Goal: Task Accomplishment & Management: Manage account settings

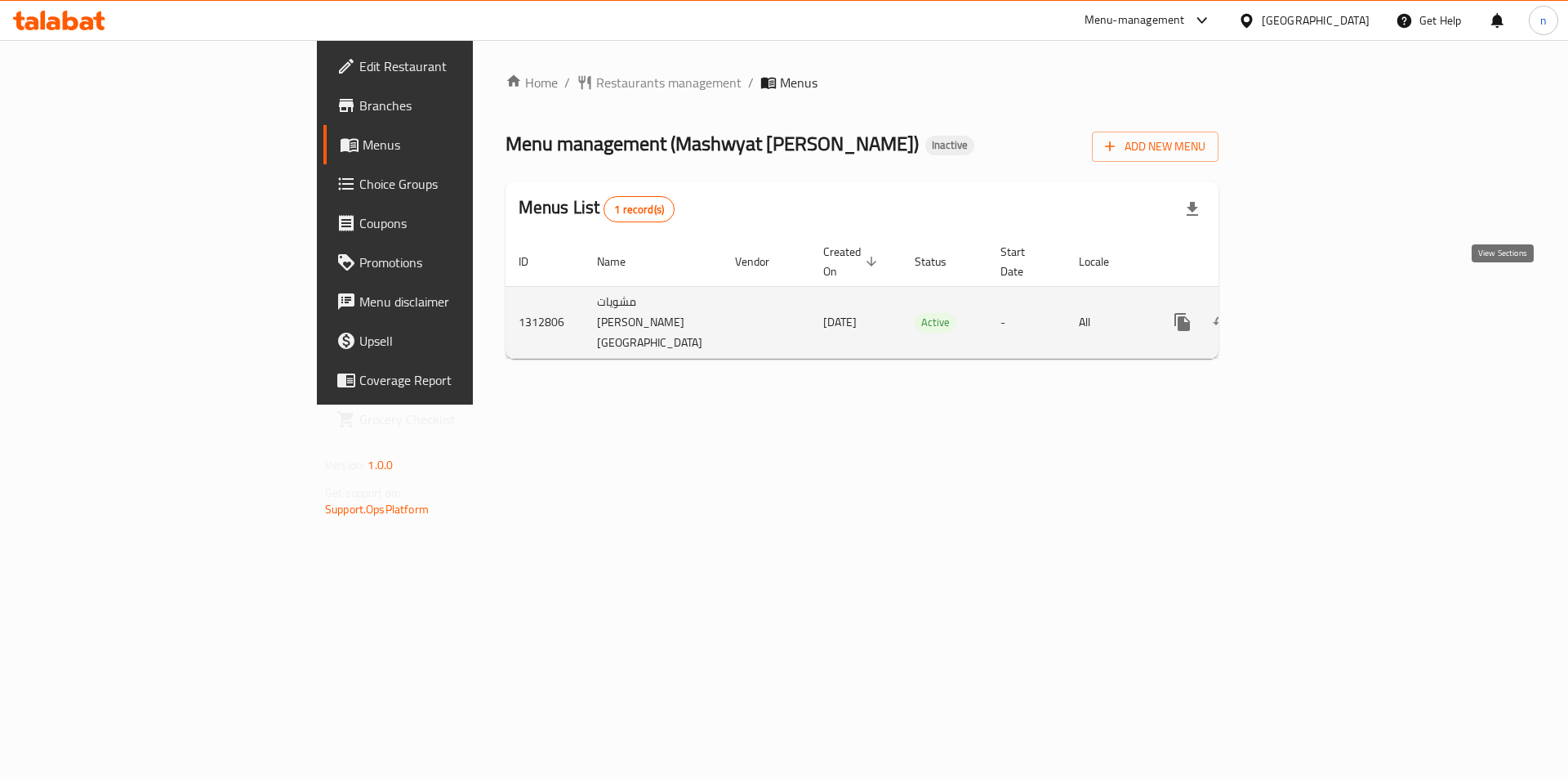
click at [1310, 312] on icon "enhanced table" at bounding box center [1301, 322] width 20 height 20
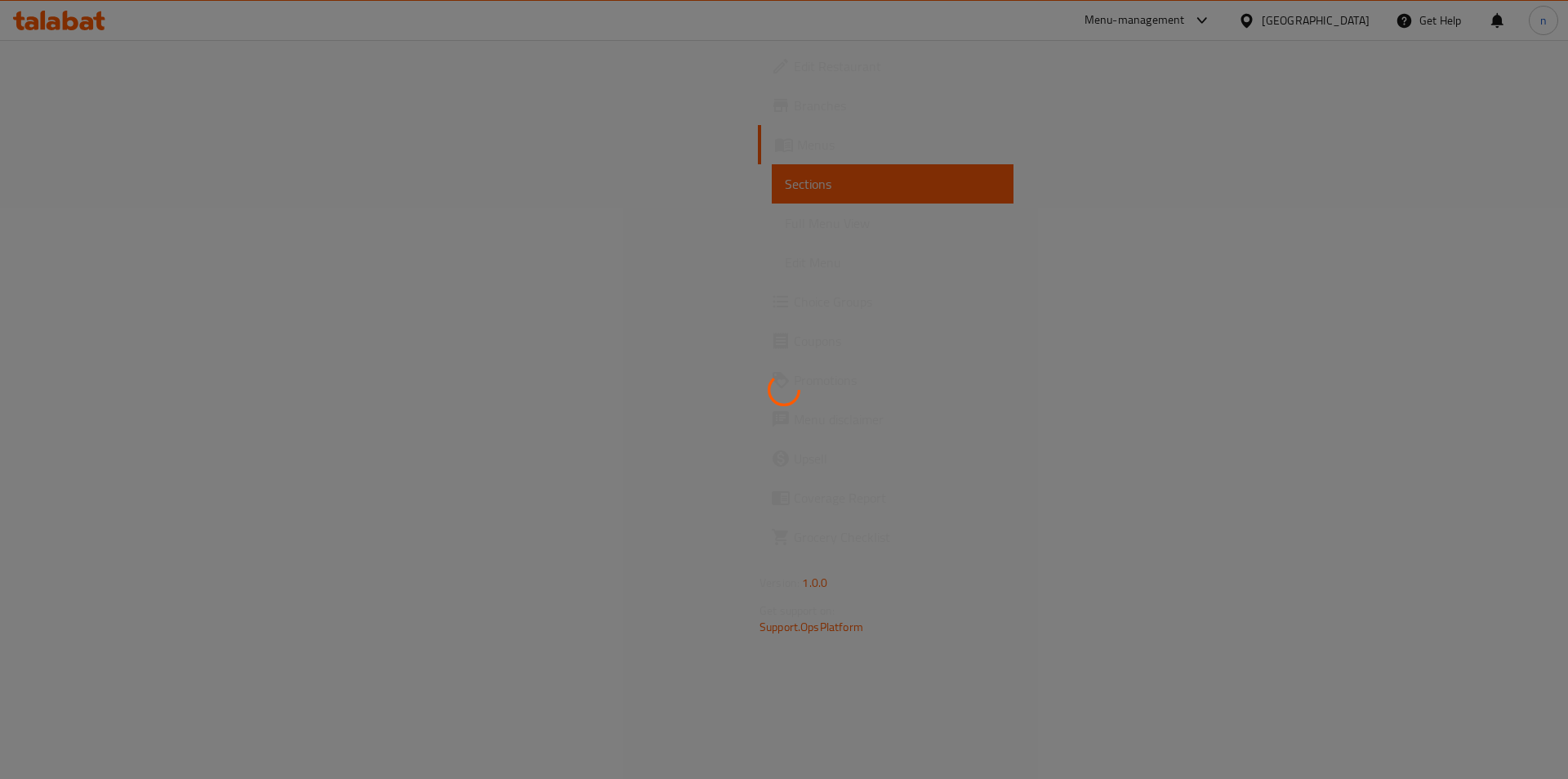
click at [1027, 320] on div at bounding box center [784, 389] width 1568 height 779
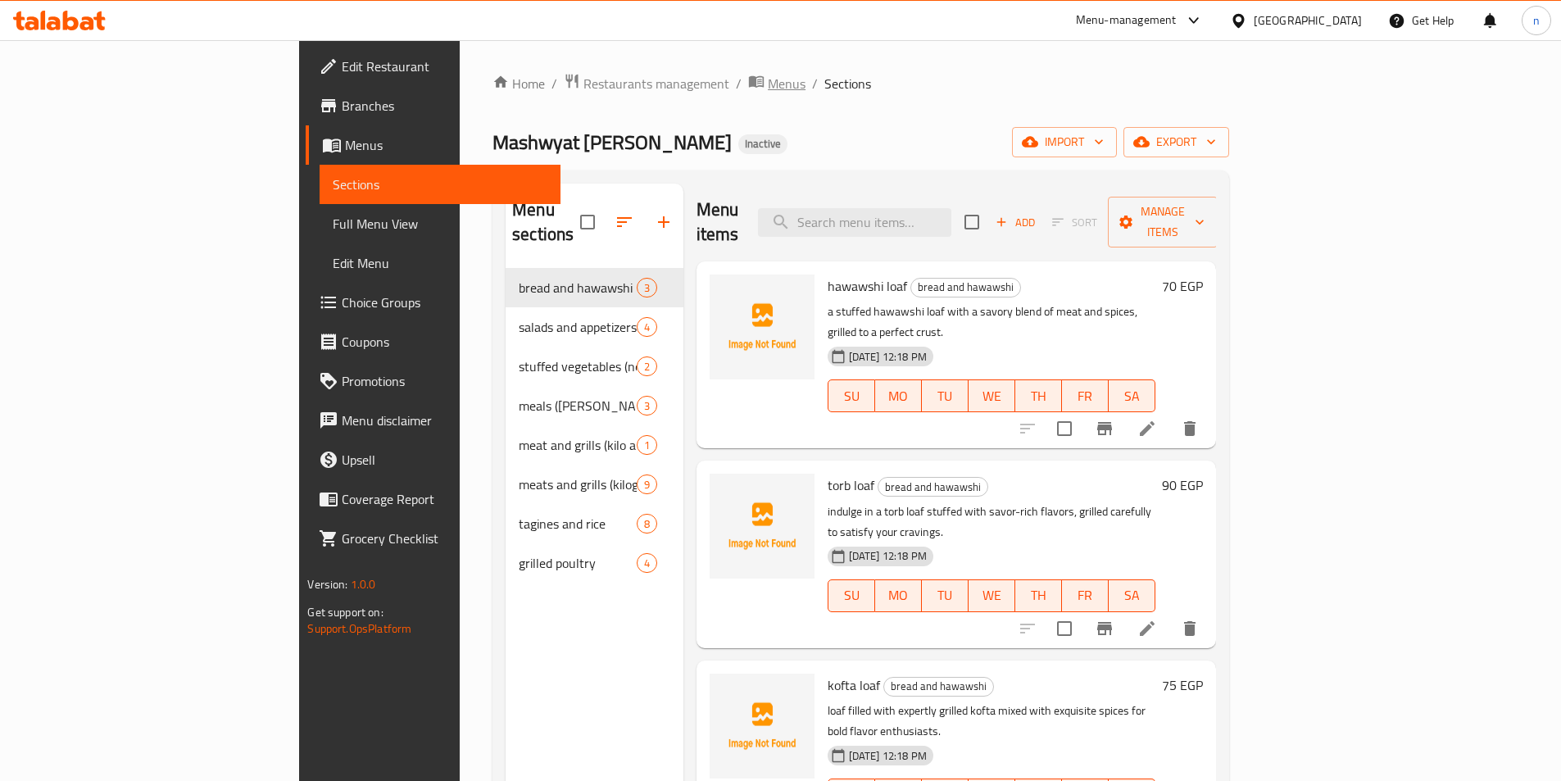
click at [749, 86] on icon "breadcrumb" at bounding box center [756, 81] width 15 height 11
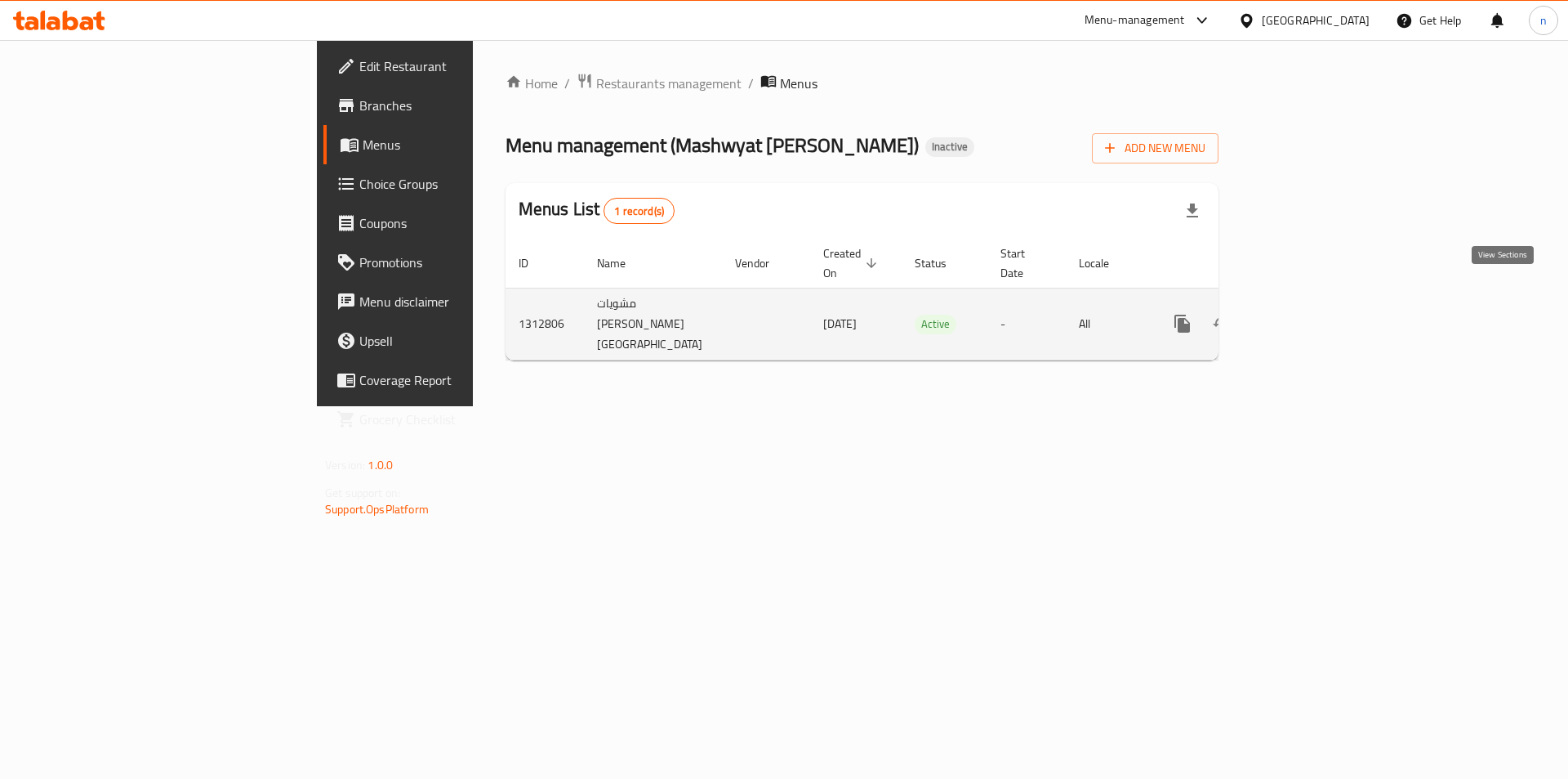
click at [1320, 304] on link "enhanced table" at bounding box center [1300, 323] width 39 height 39
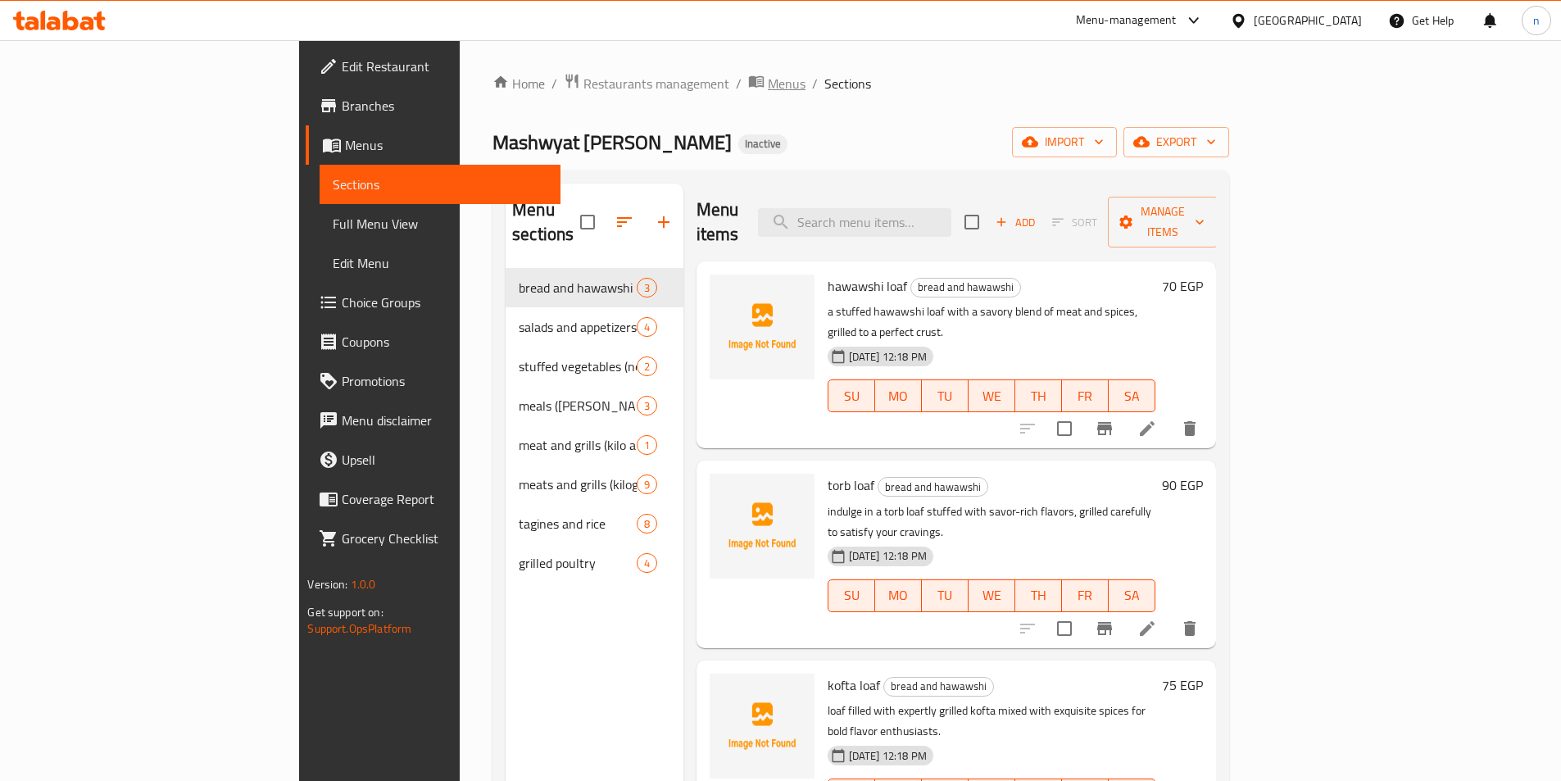
click at [768, 85] on span "Menus" at bounding box center [787, 84] width 38 height 20
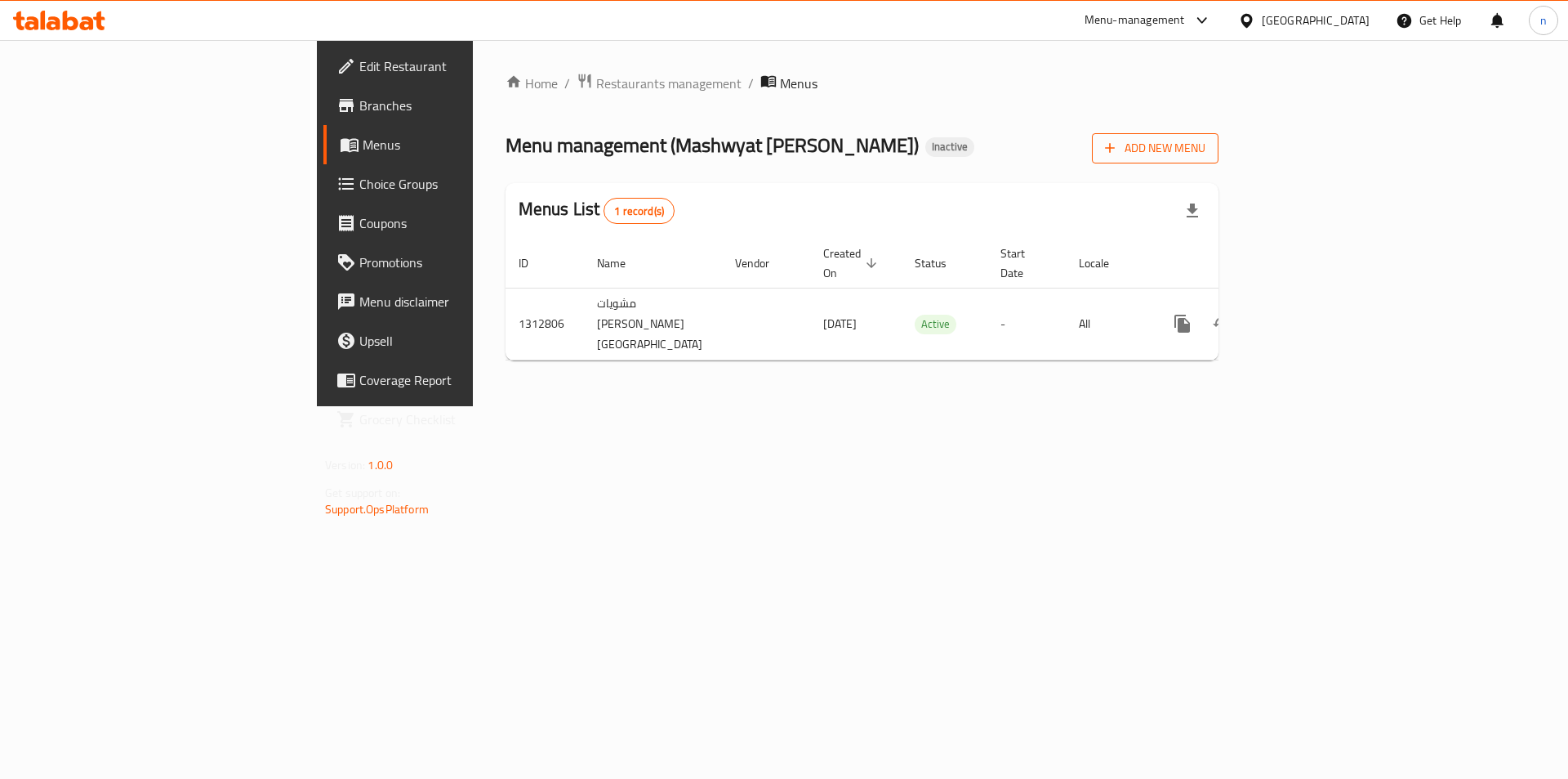
click at [1218, 134] on button "Add New Menu" at bounding box center [1154, 149] width 127 height 30
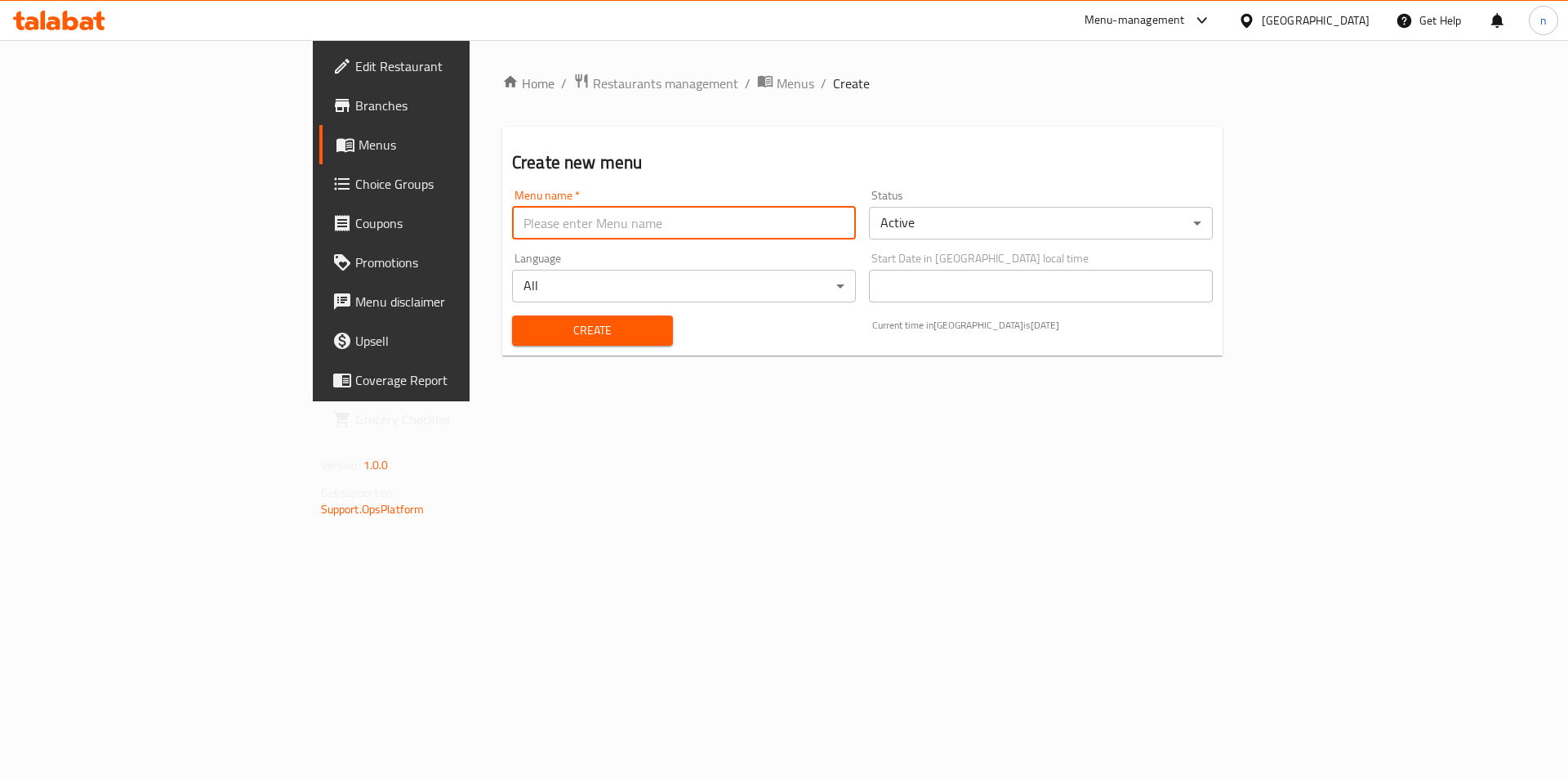
click at [612, 213] on input "text" at bounding box center [684, 222] width 344 height 33
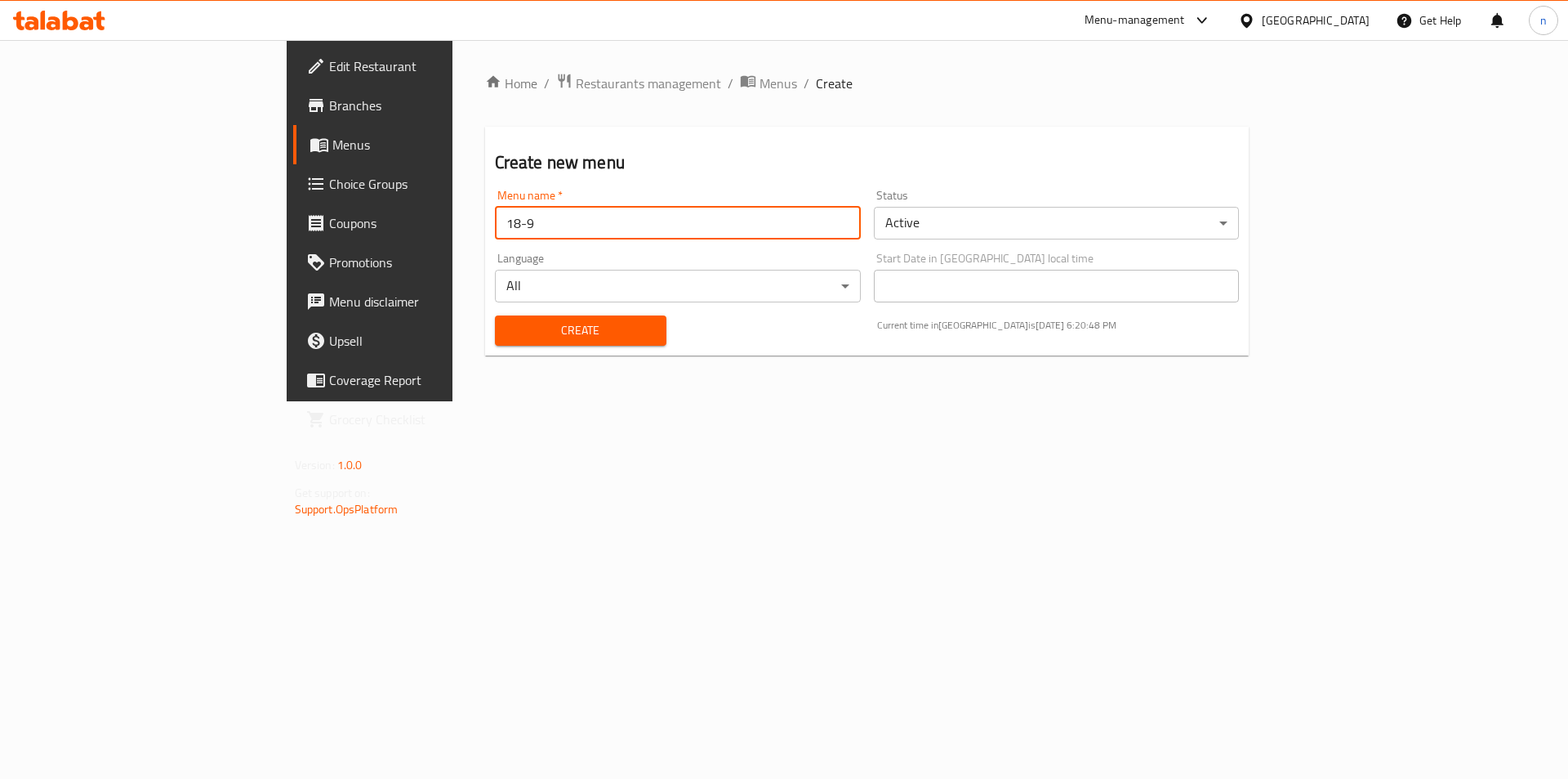
type input "18-9"
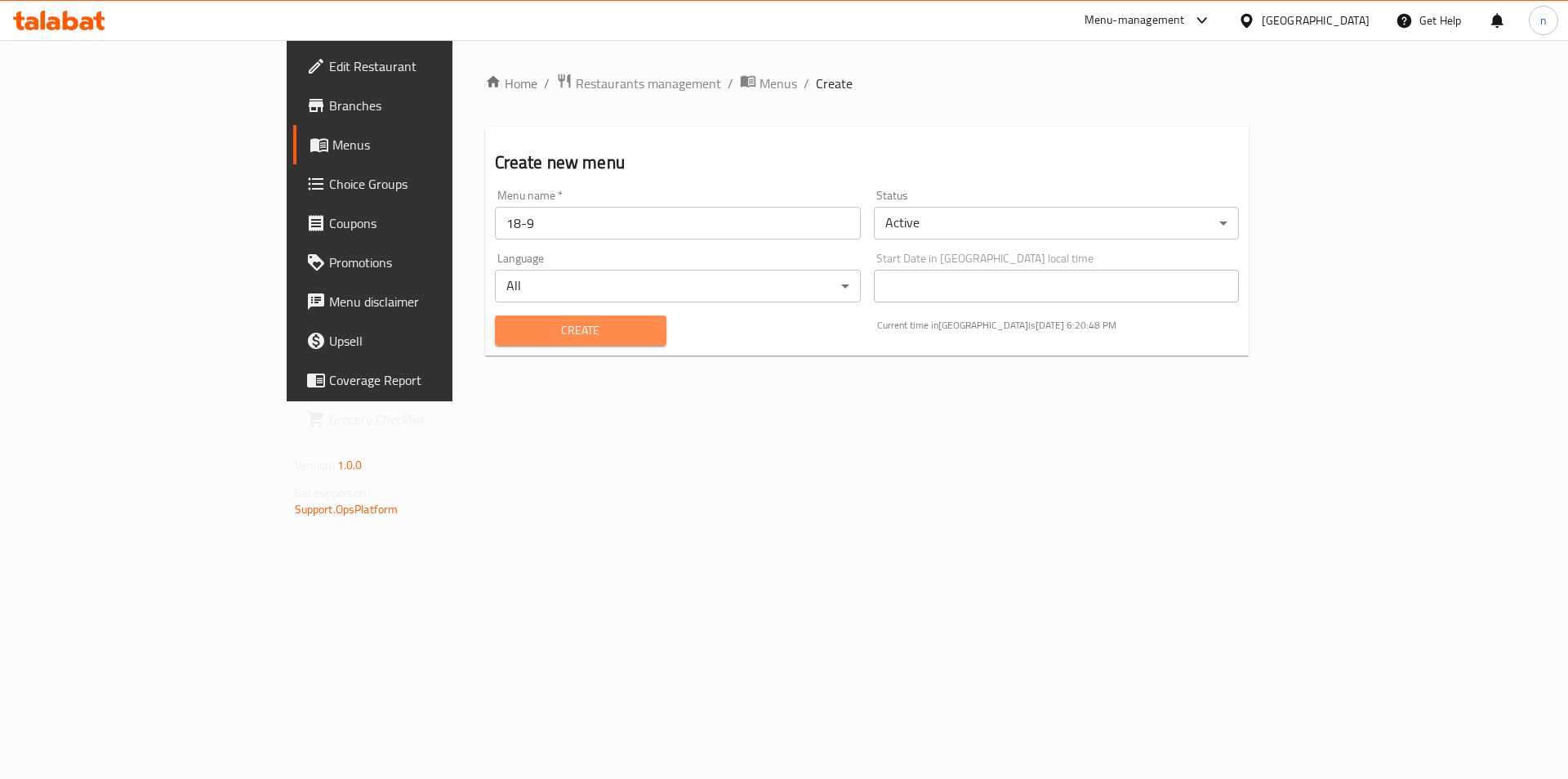
click at [508, 332] on span "Create" at bounding box center [581, 330] width 146 height 20
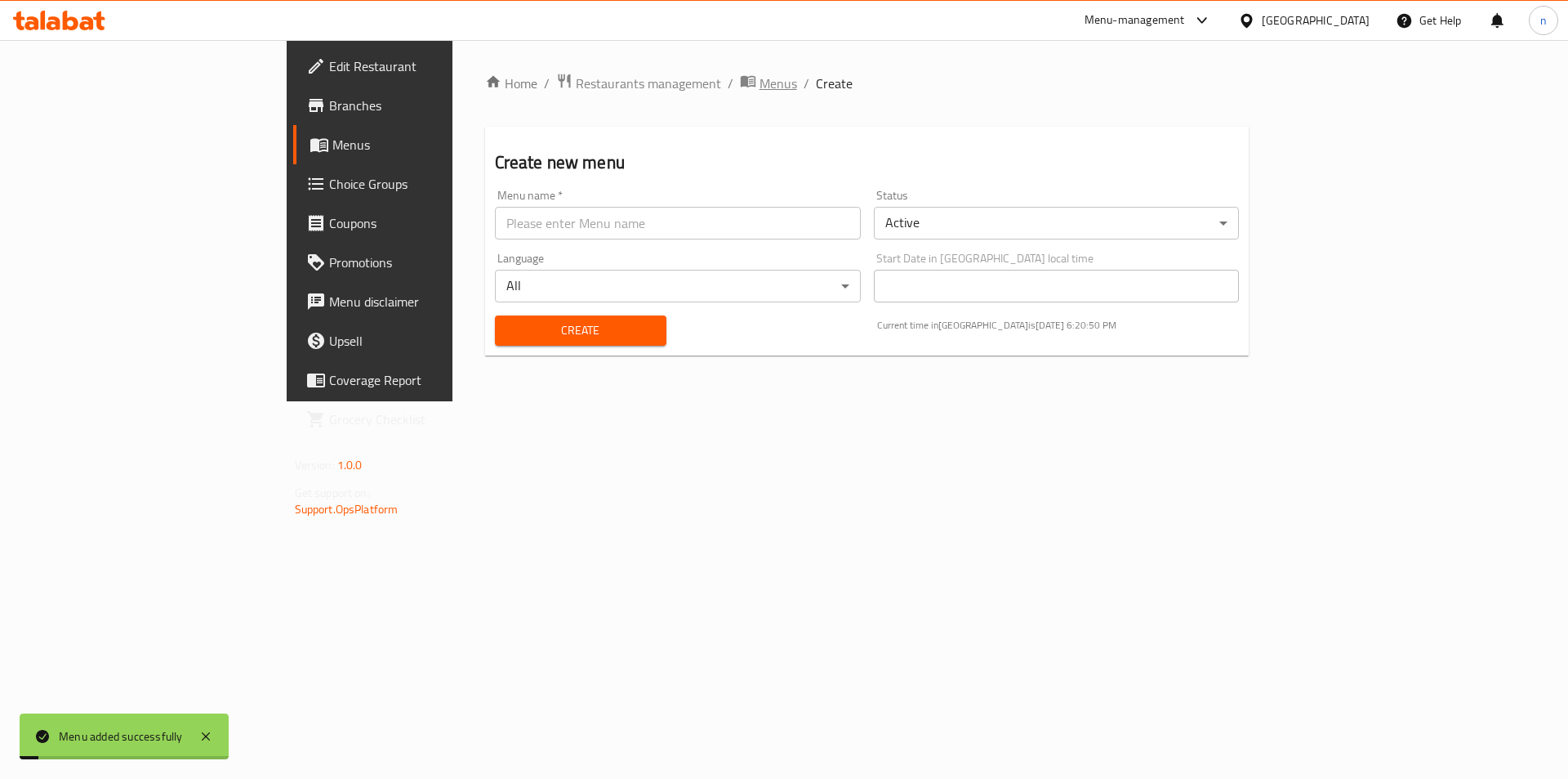
click at [760, 92] on span "Menus" at bounding box center [779, 84] width 38 height 20
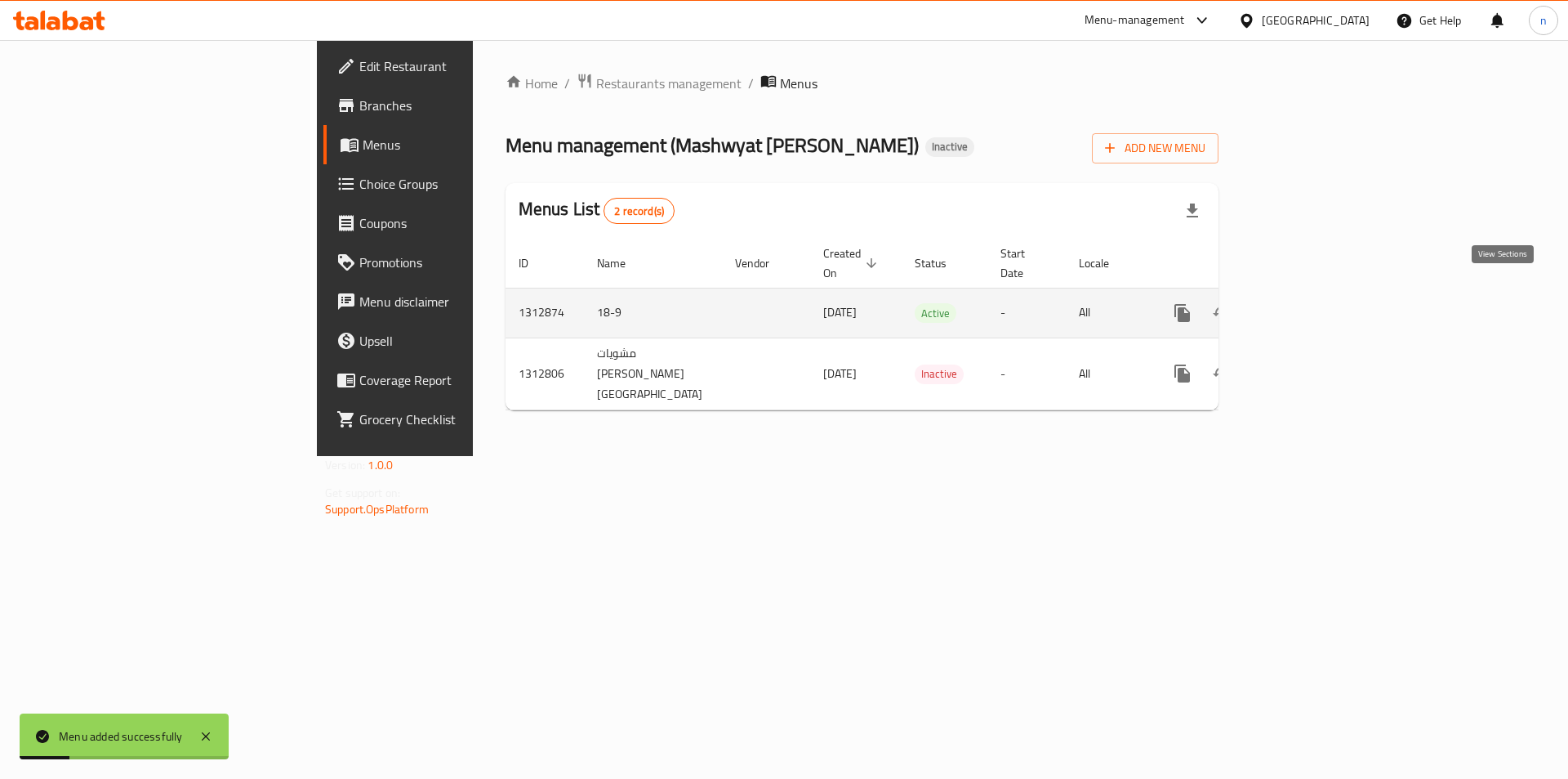
click at [1310, 303] on icon "enhanced table" at bounding box center [1301, 313] width 20 height 20
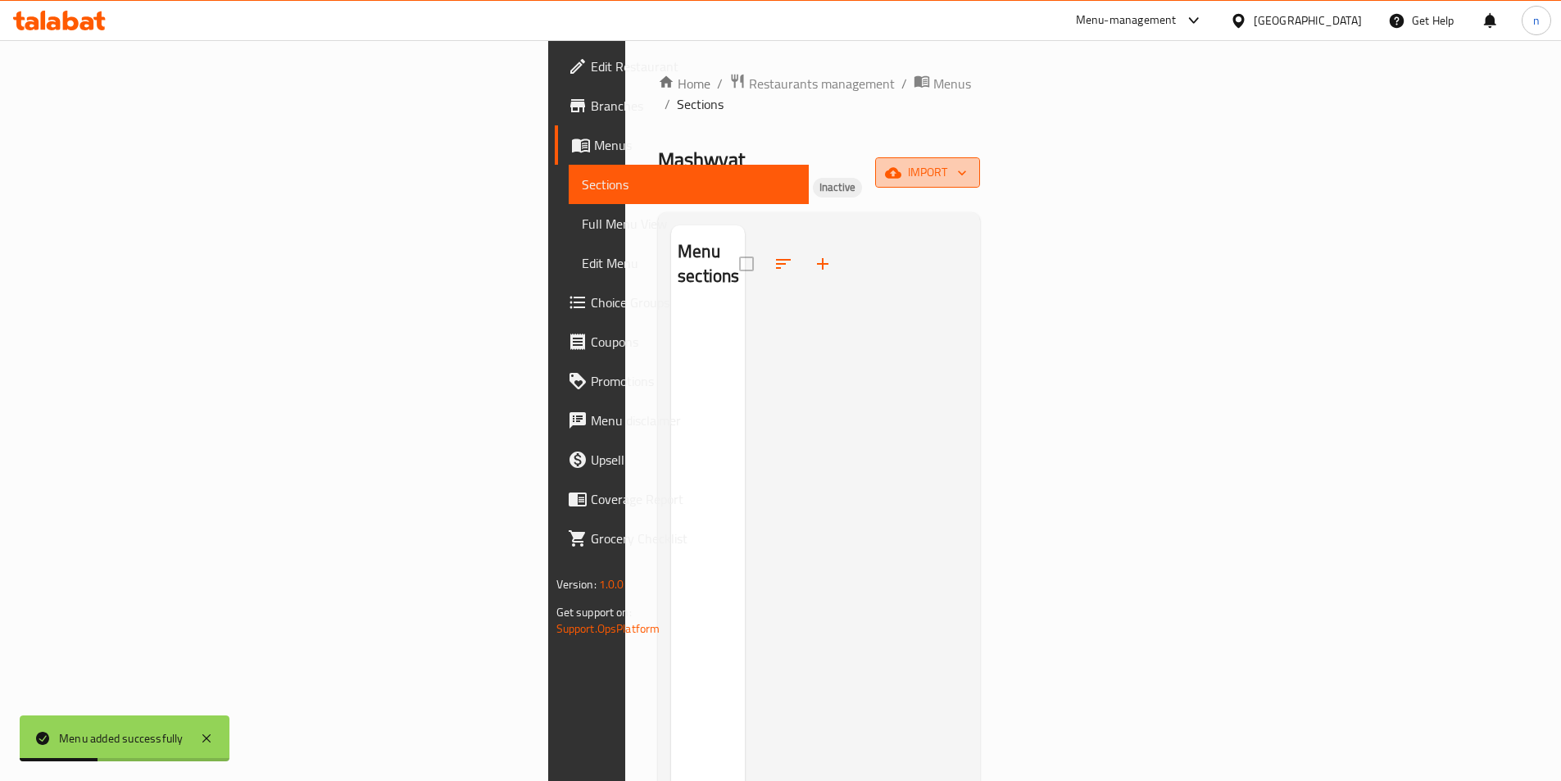
click at [967, 162] on span "import" at bounding box center [927, 172] width 79 height 20
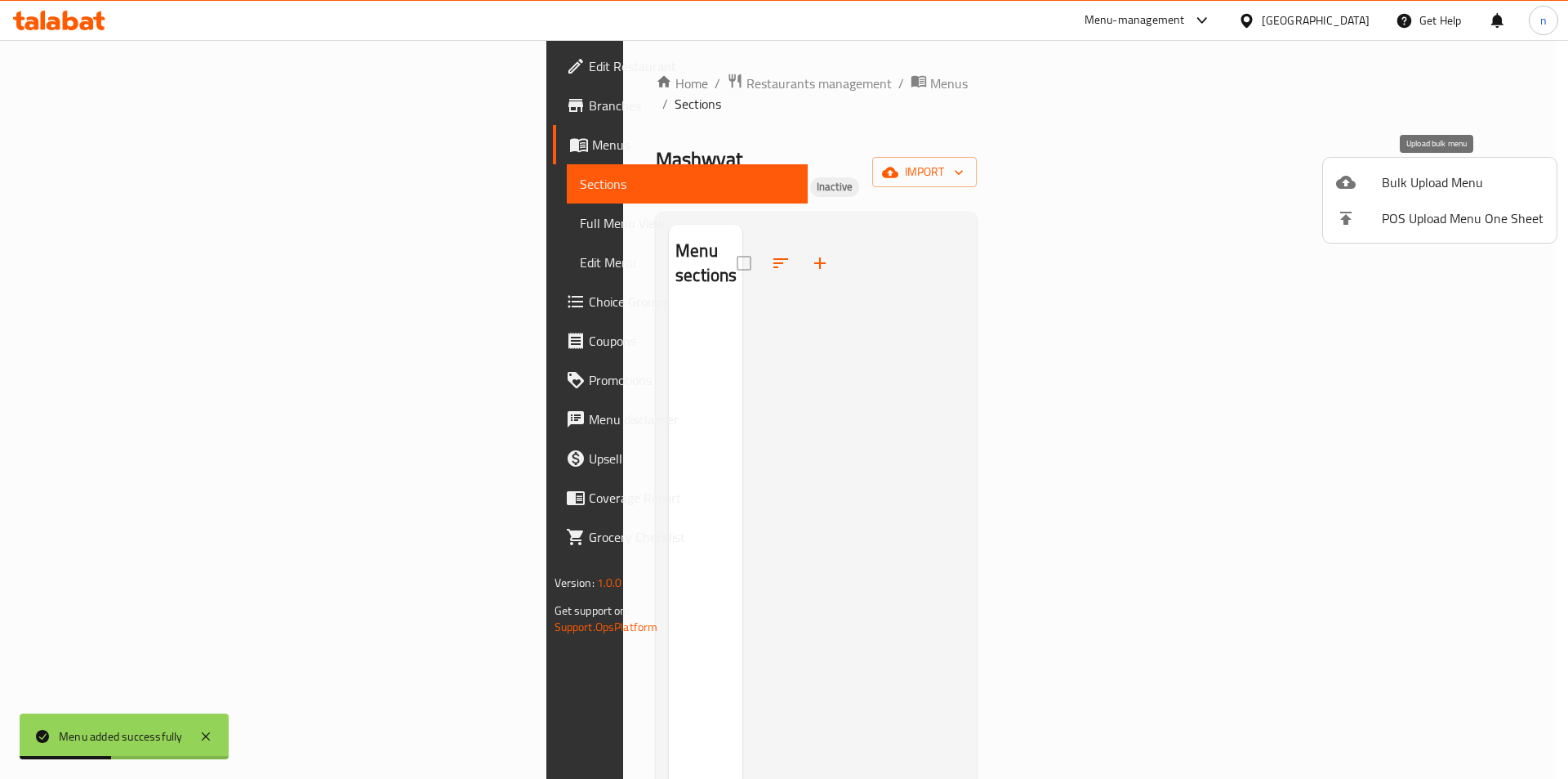
click at [1392, 195] on li "Bulk Upload Menu" at bounding box center [1439, 183] width 233 height 36
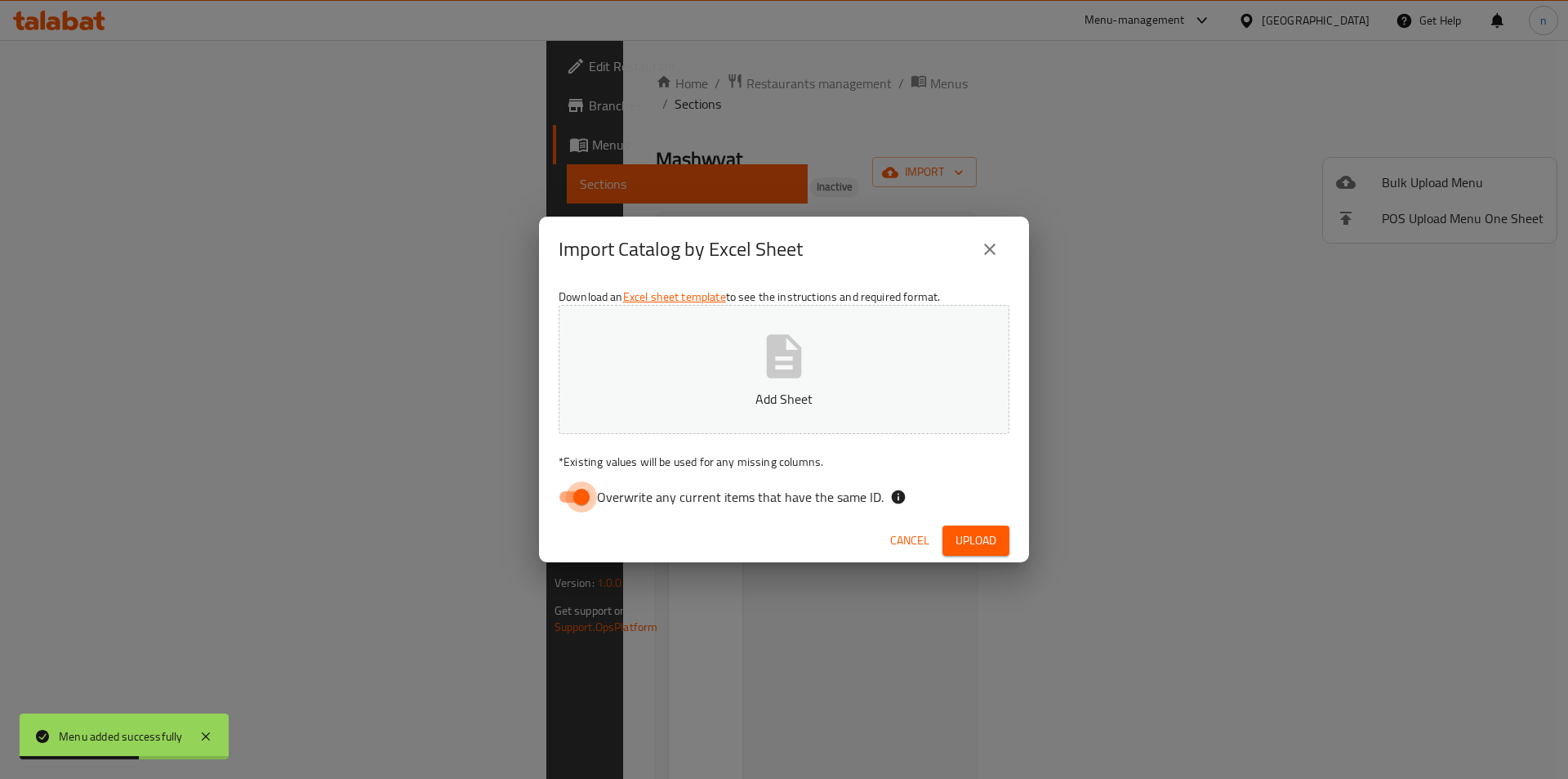
click at [590, 494] on input "Overwrite any current items that have the same ID." at bounding box center [581, 497] width 93 height 31
checkbox input "false"
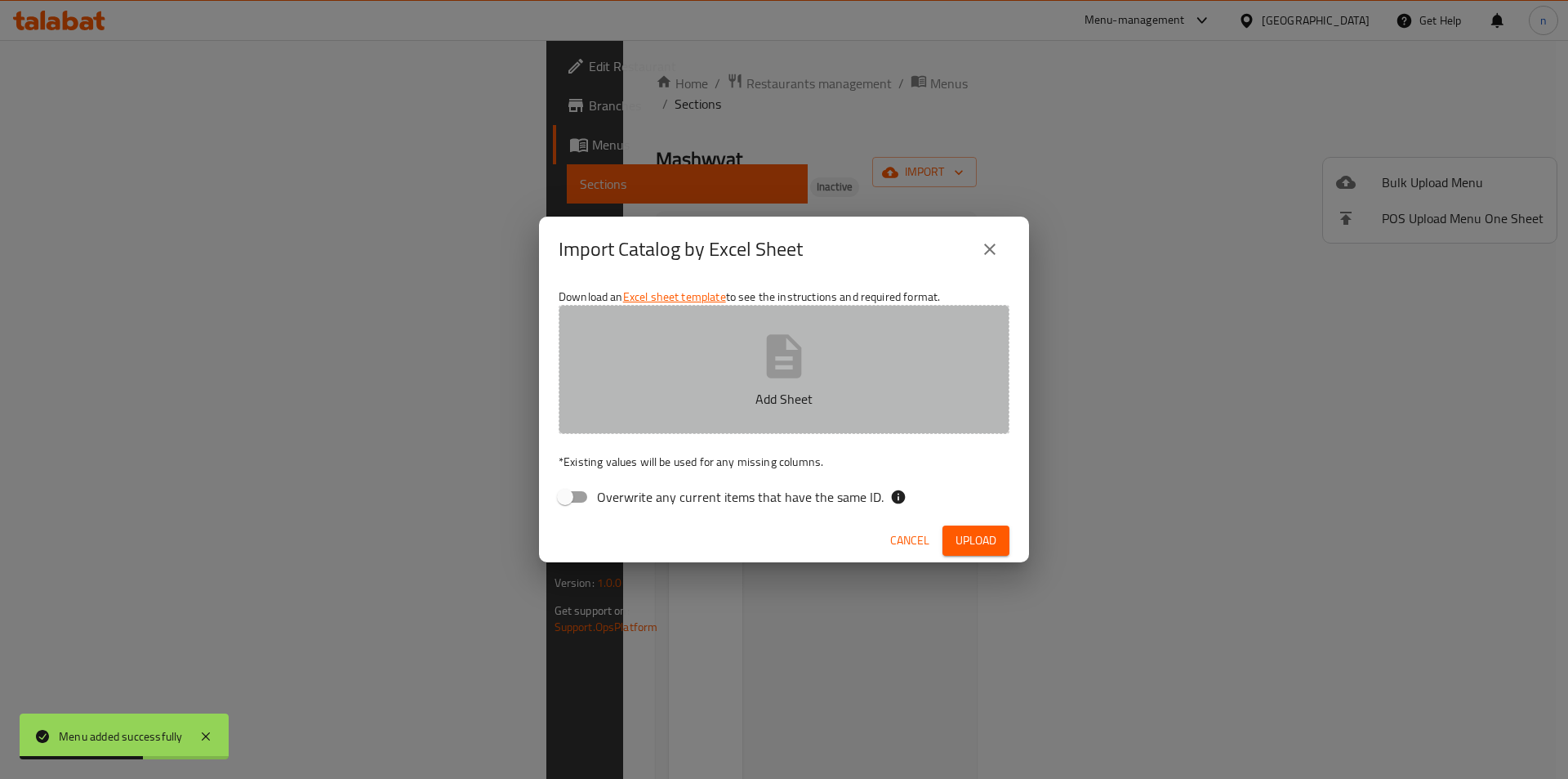
click at [750, 379] on button "Add Sheet" at bounding box center [784, 369] width 451 height 129
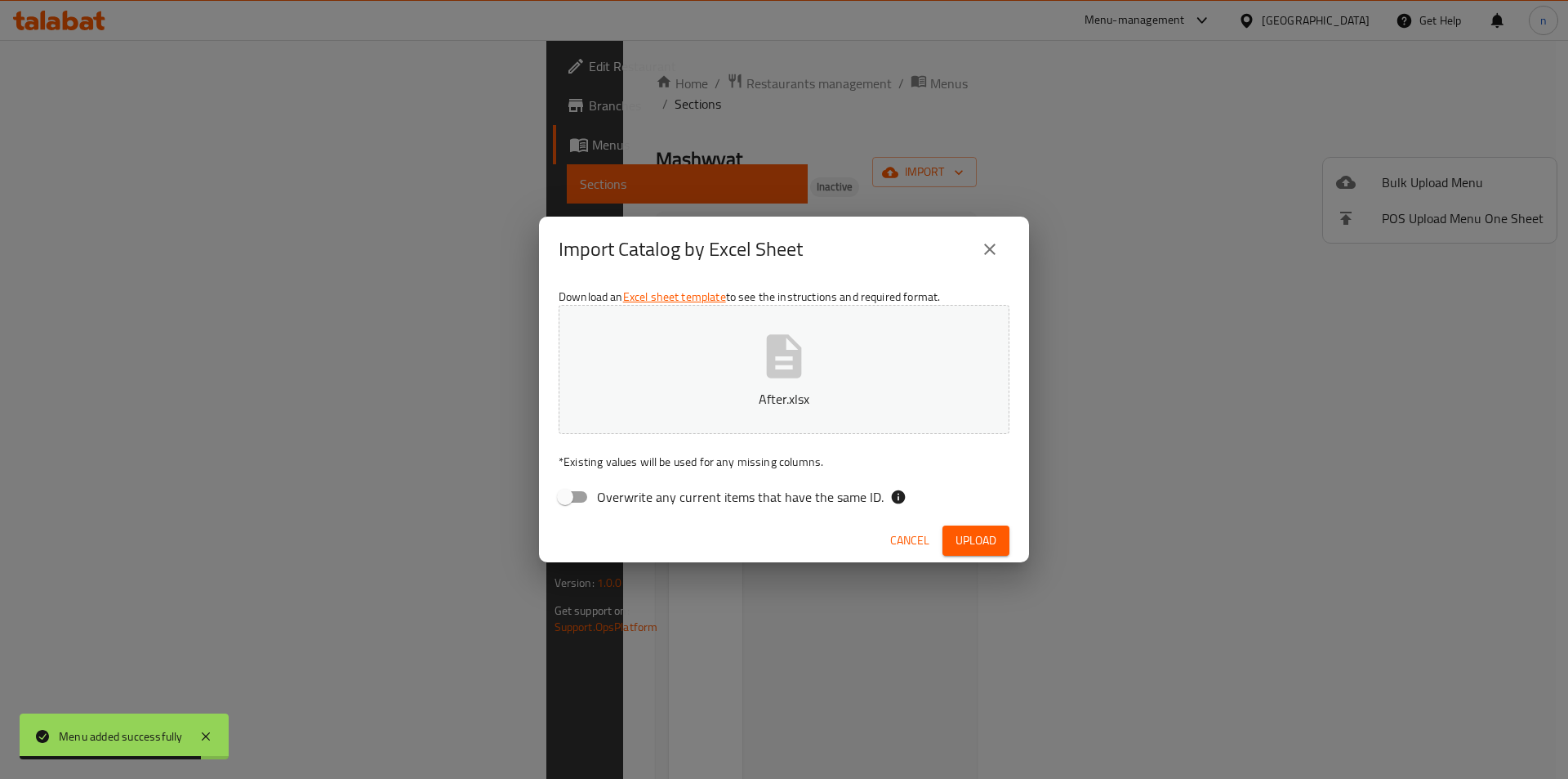
click at [965, 535] on span "Upload" at bounding box center [976, 541] width 41 height 20
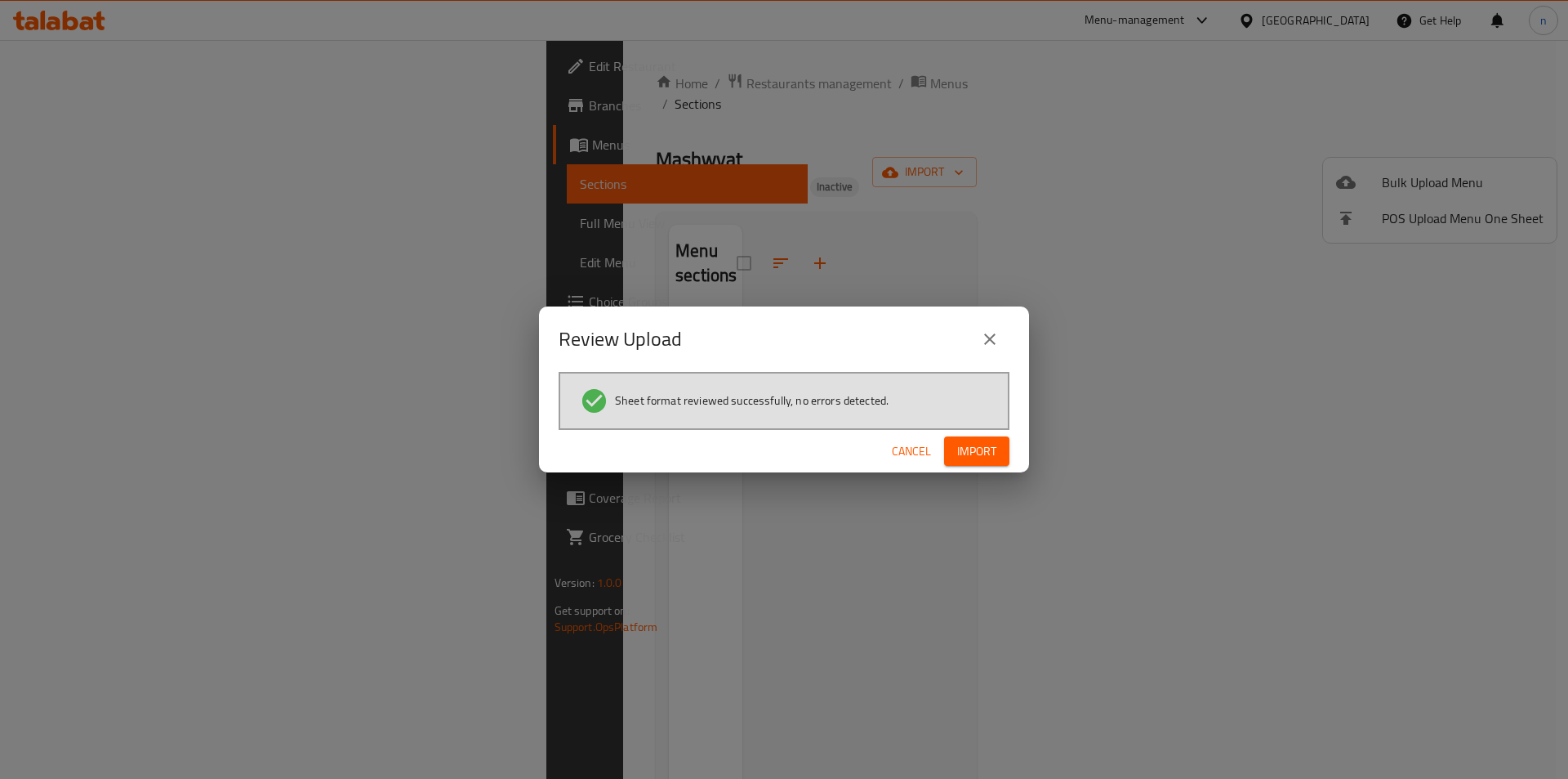
drag, startPoint x: 983, startPoint y: 456, endPoint x: 848, endPoint y: 492, distance: 139.7
click at [983, 456] on span "Import" at bounding box center [976, 451] width 39 height 20
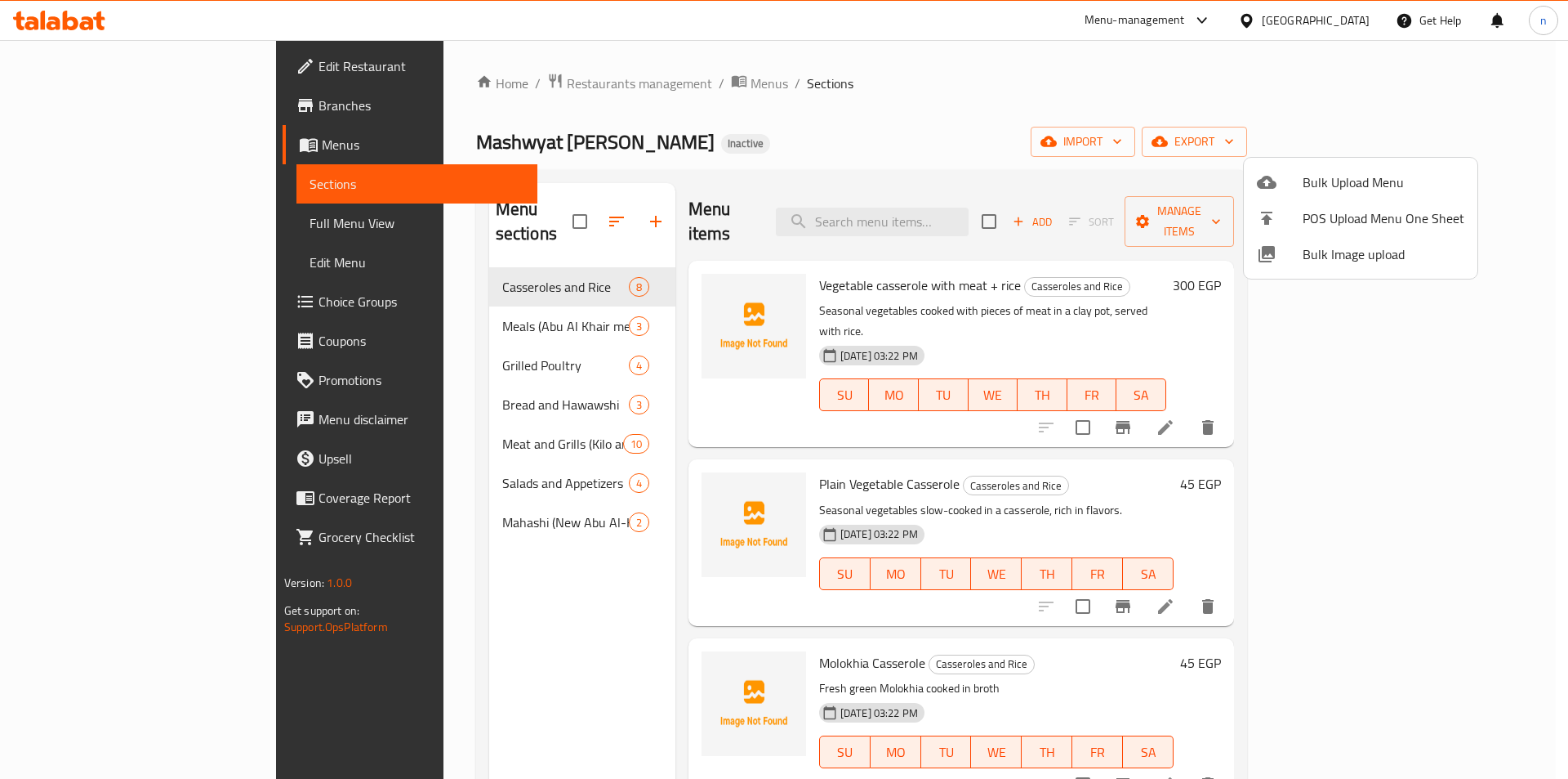
click at [572, 84] on div at bounding box center [784, 389] width 1568 height 779
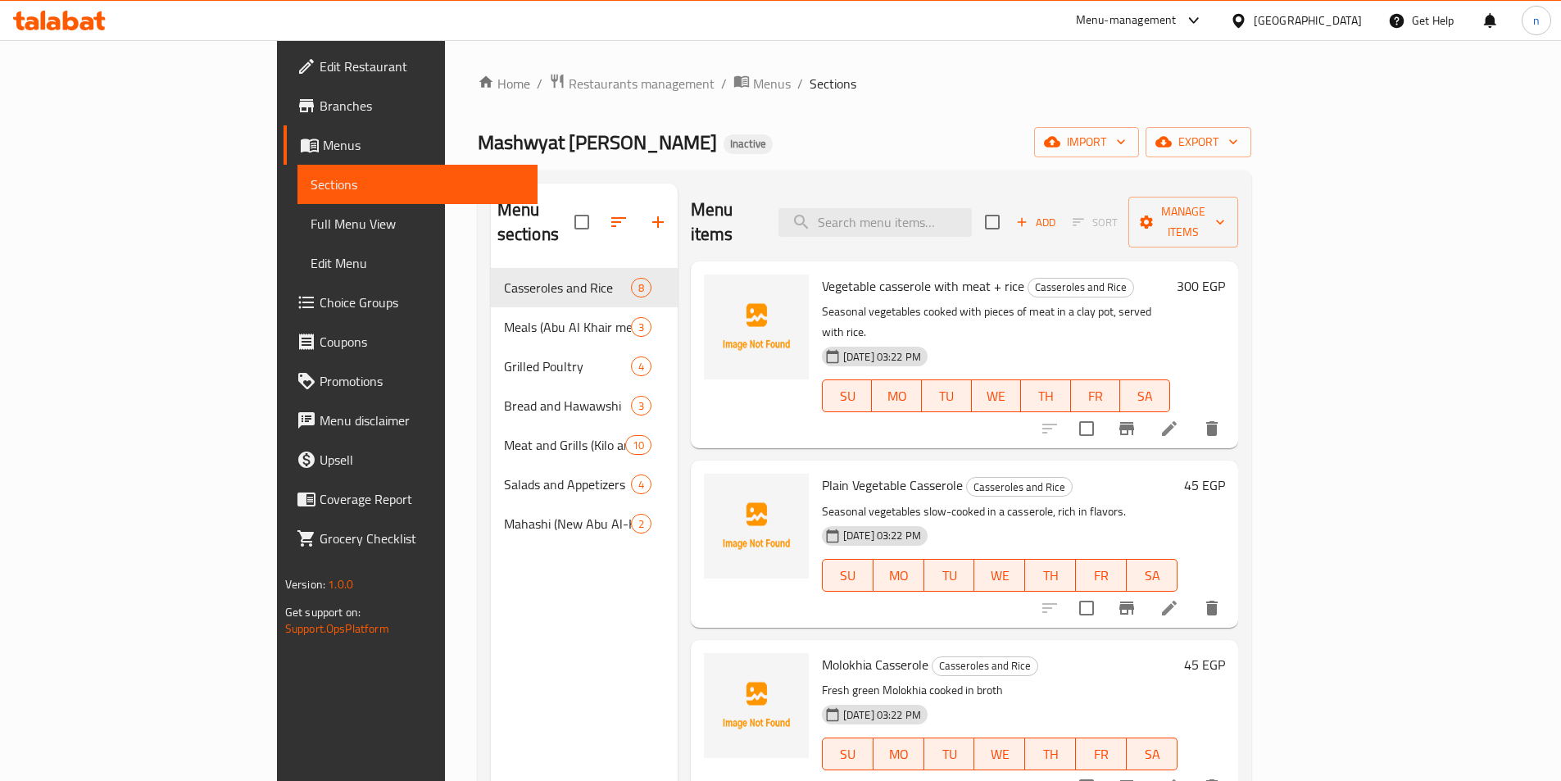
click at [753, 84] on span "Menus" at bounding box center [772, 84] width 38 height 20
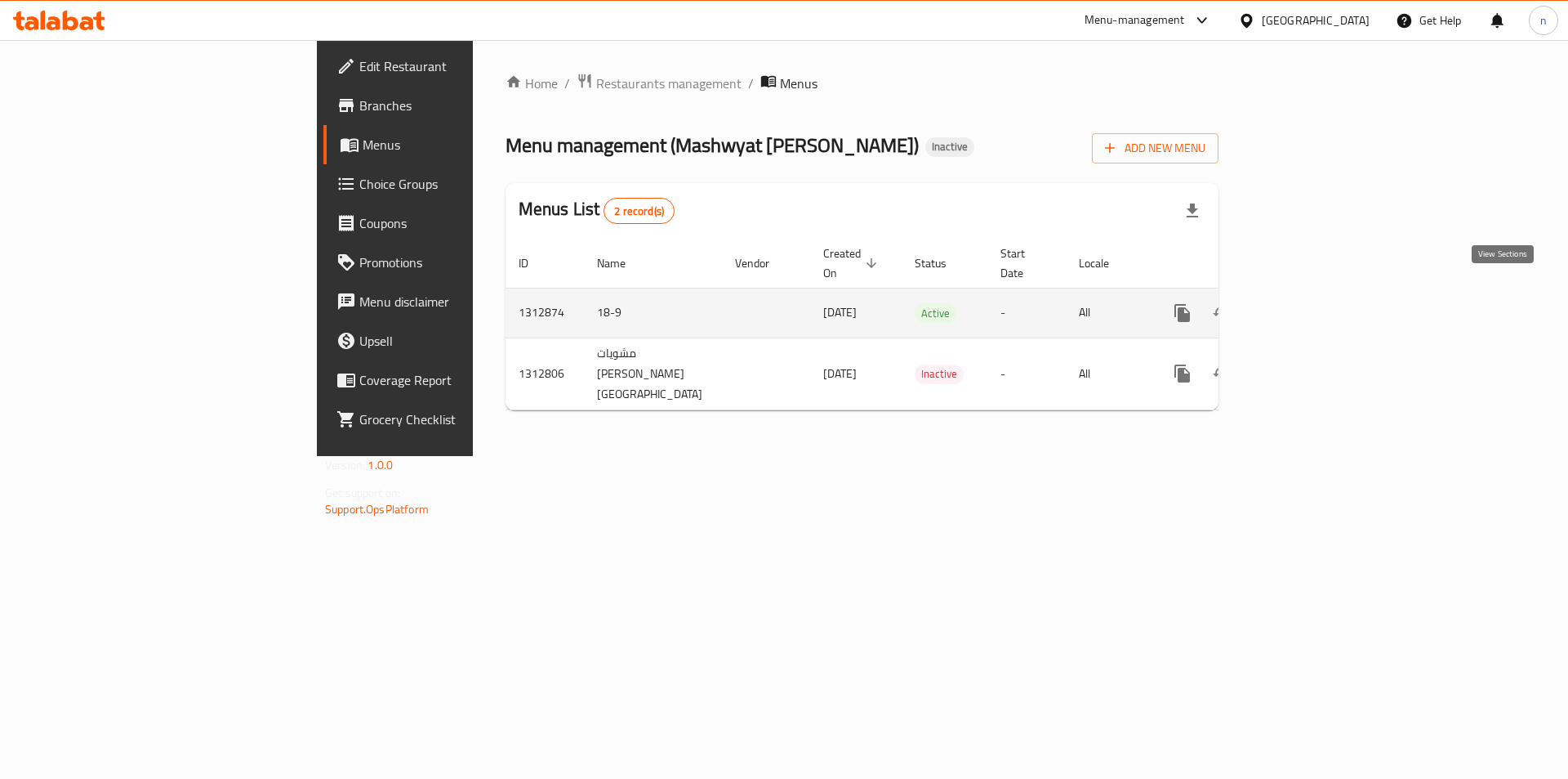
click at [1310, 303] on icon "enhanced table" at bounding box center [1301, 313] width 20 height 20
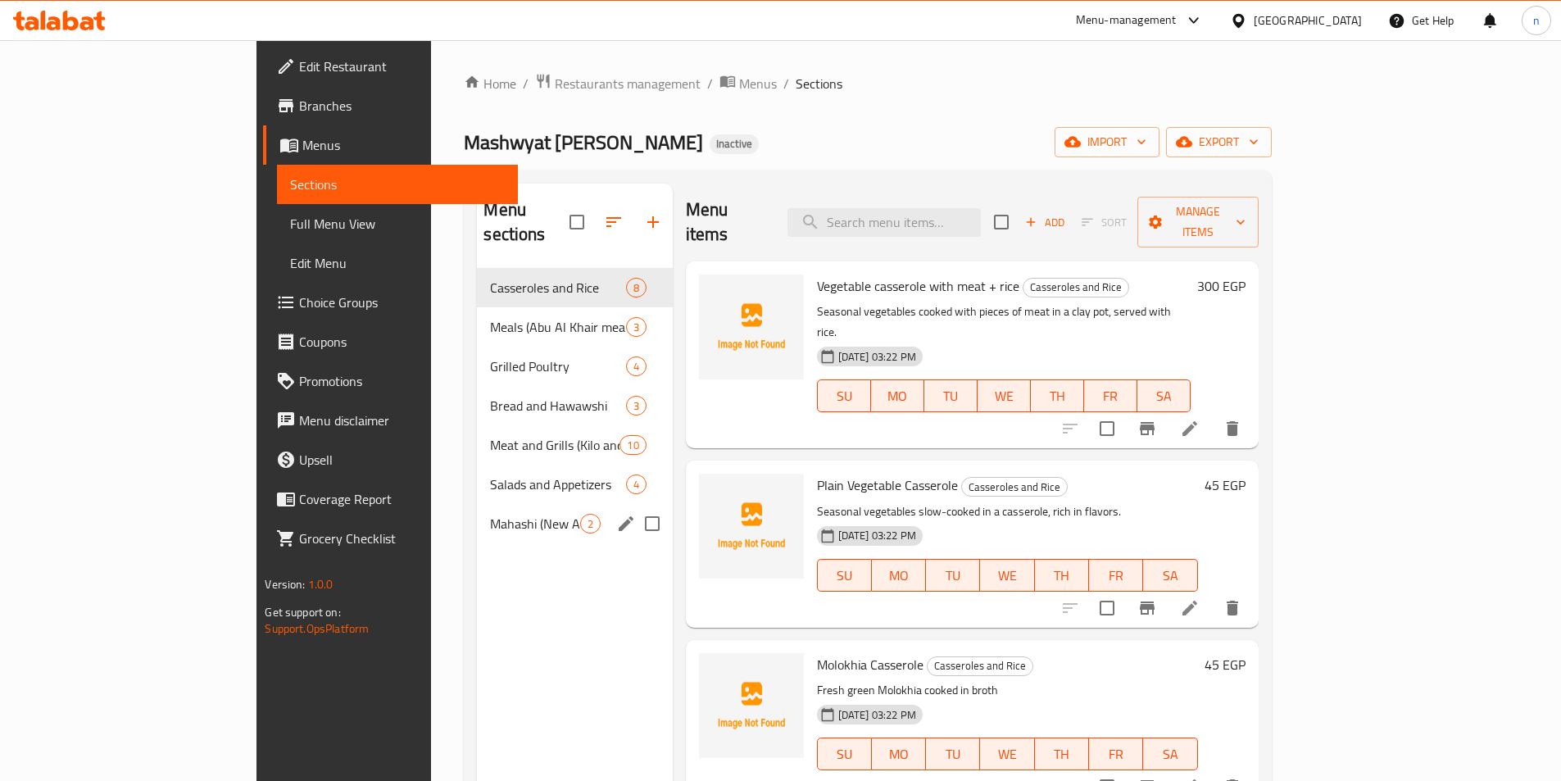
click at [477, 511] on div "Mahashi (New [PERSON_NAME]) 2" at bounding box center [574, 523] width 195 height 39
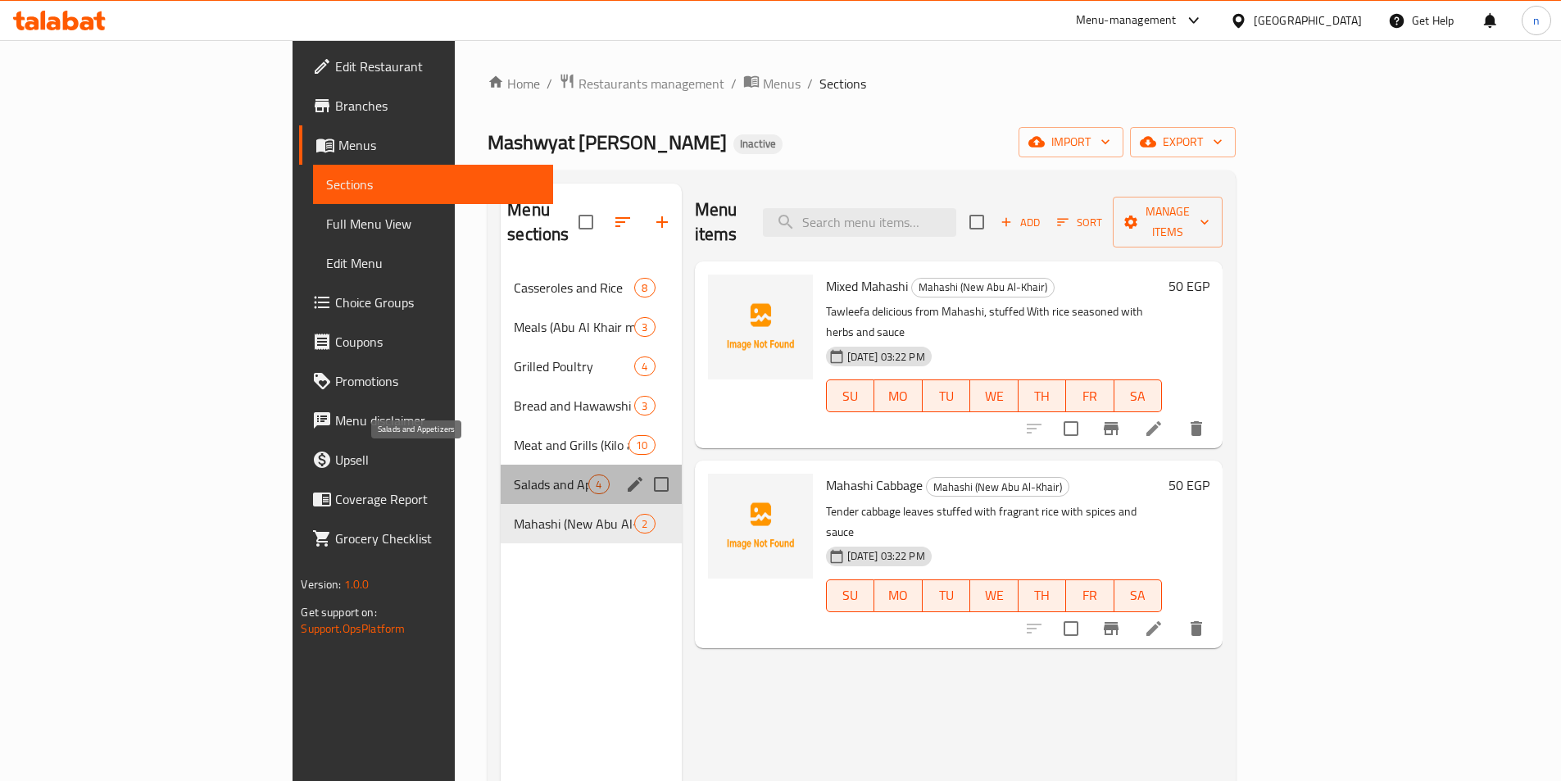
click at [514, 474] on span "Salads and Appetizers" at bounding box center [551, 484] width 75 height 20
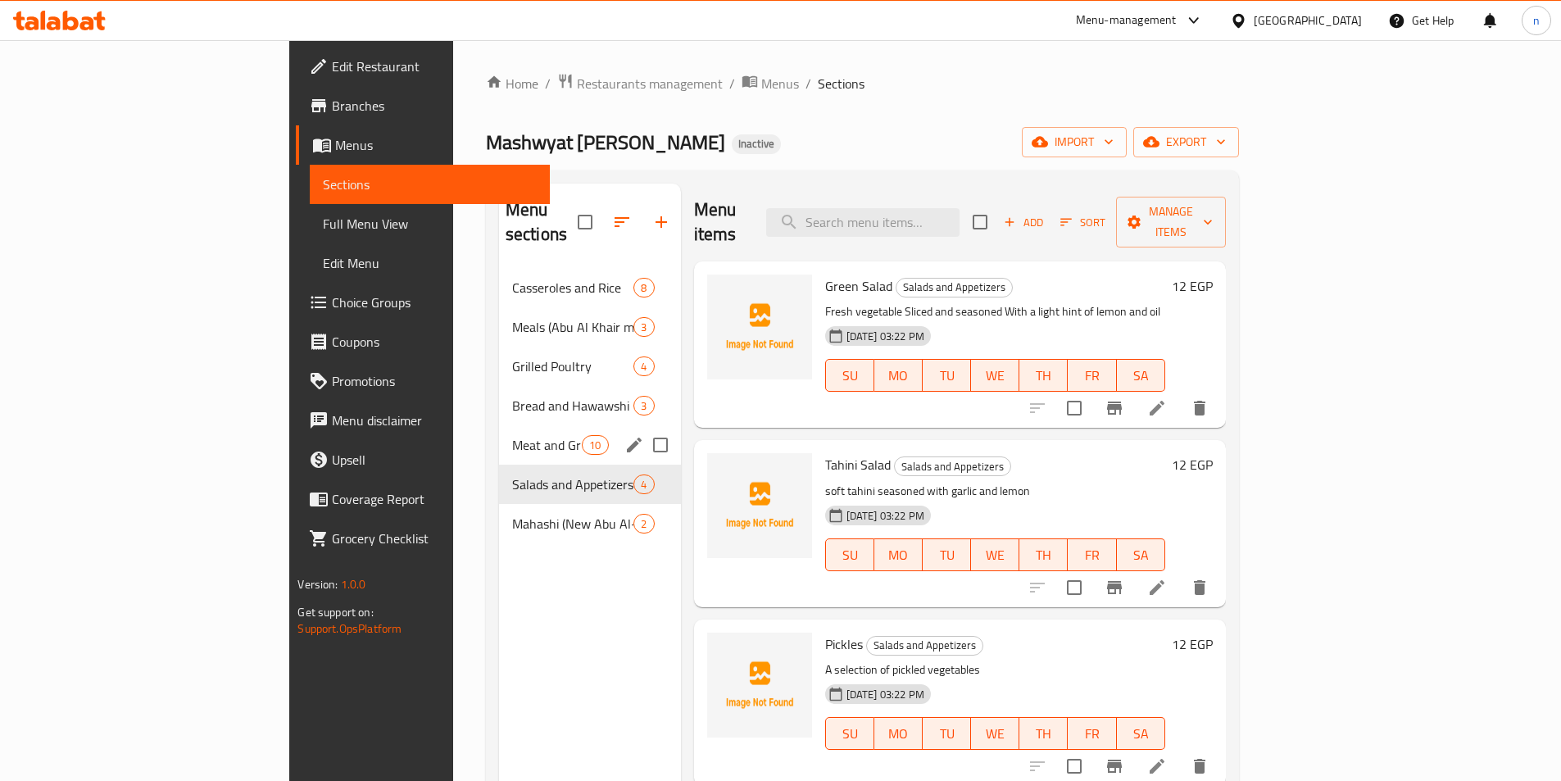
click at [499, 430] on div "Meat and Grills (Kilo and Pieces of Meat) 10" at bounding box center [590, 444] width 182 height 39
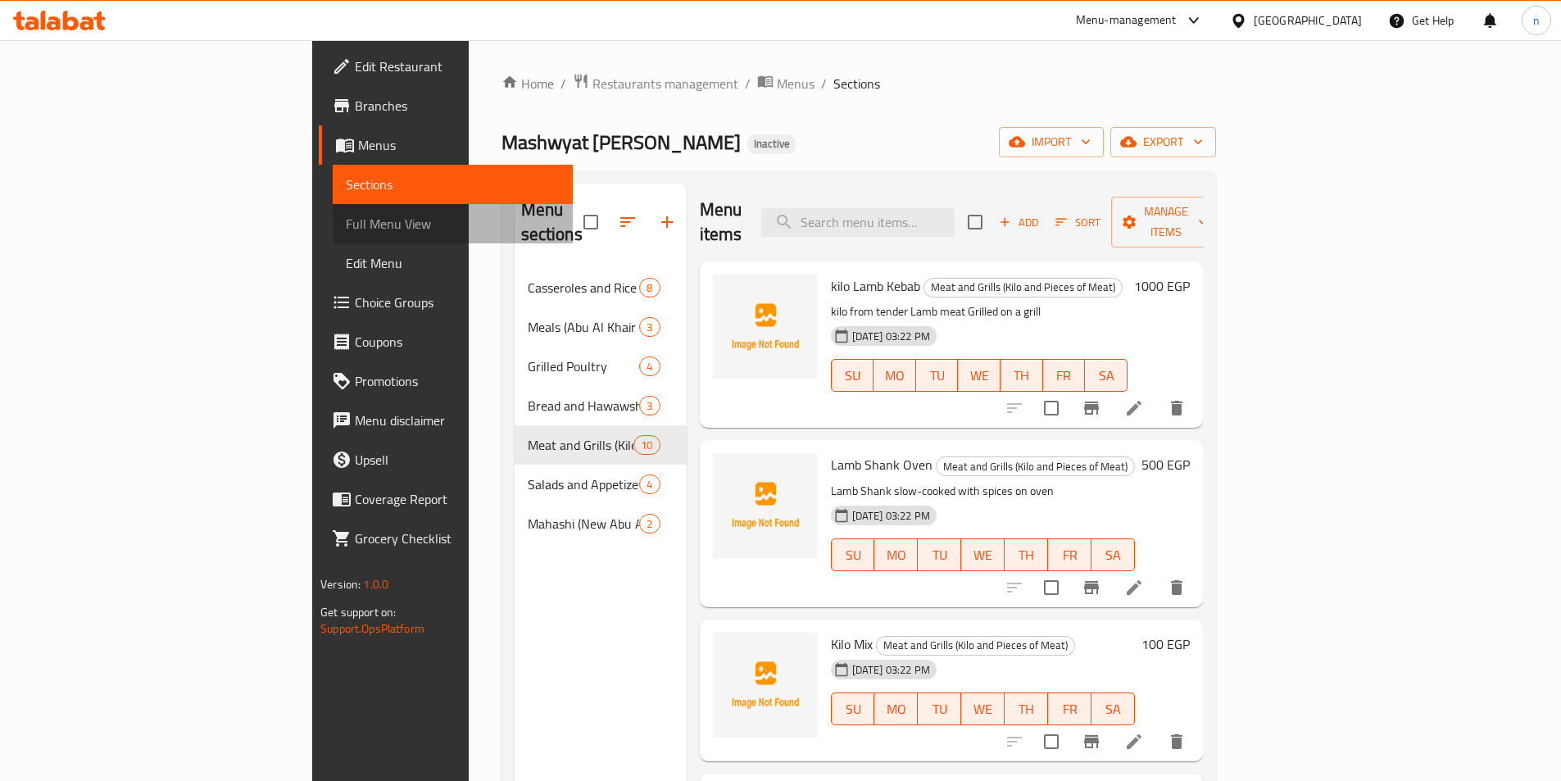
click at [346, 220] on span "Full Menu View" at bounding box center [453, 224] width 214 height 20
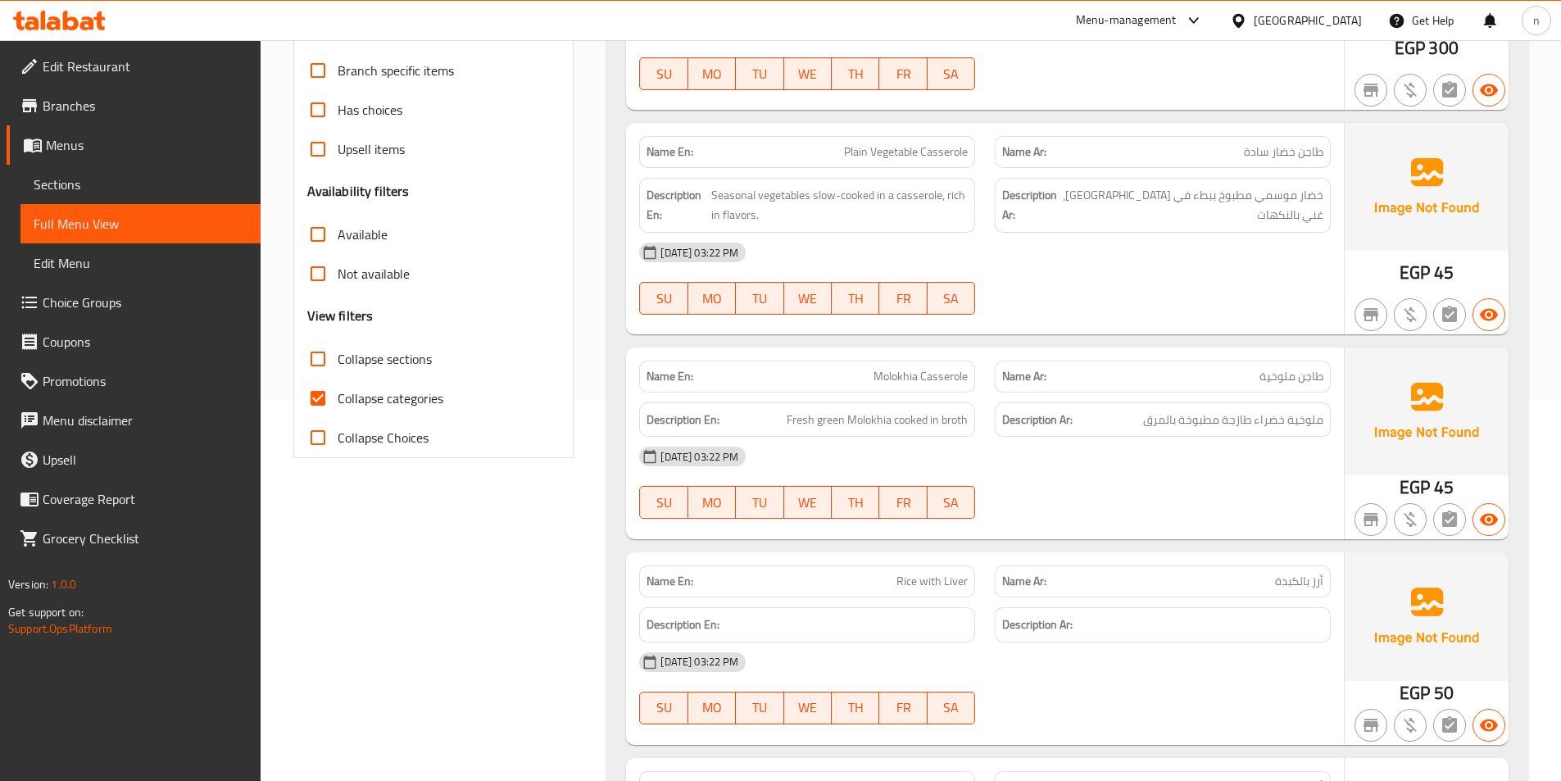
scroll to position [492, 0]
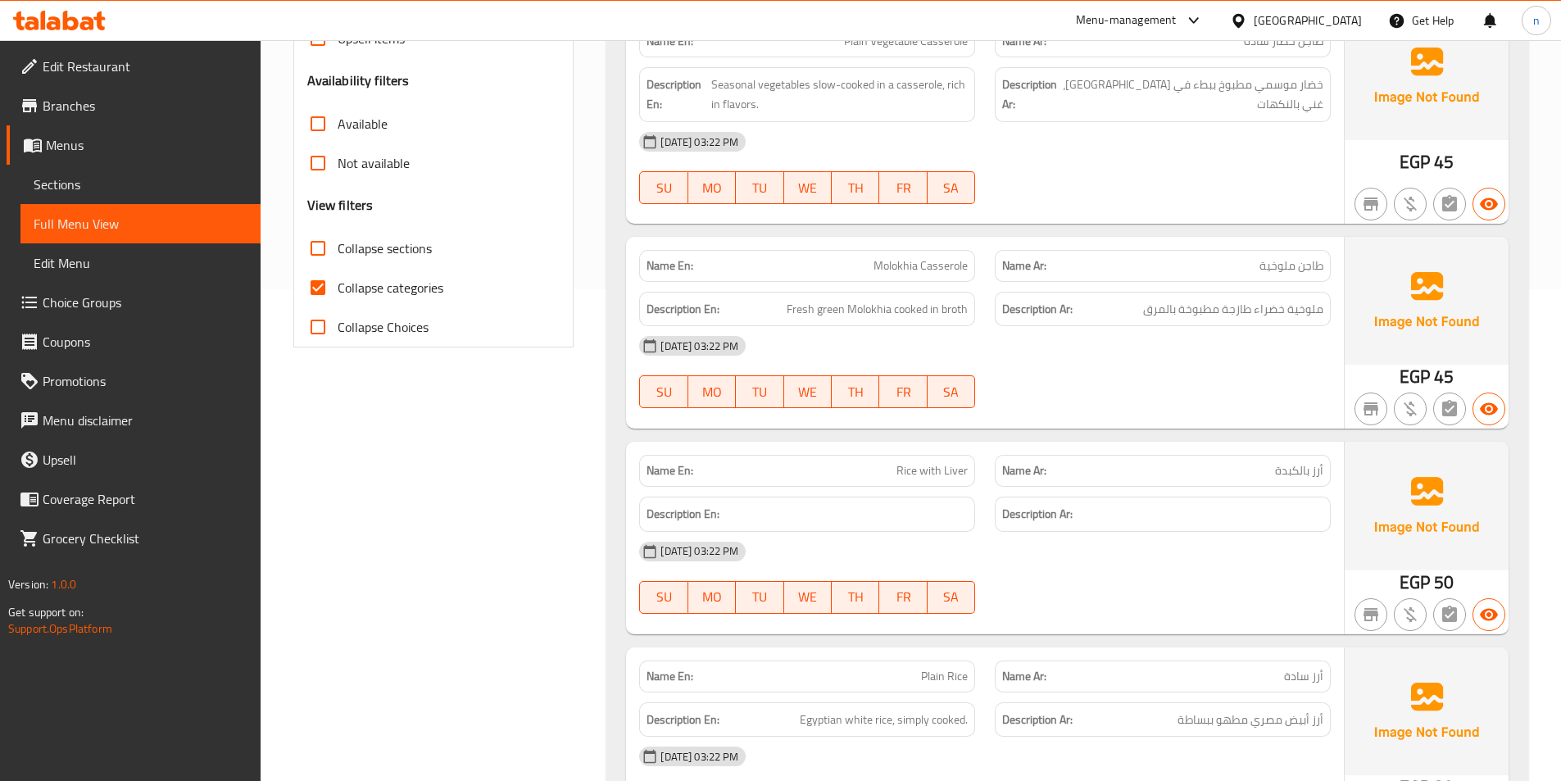
click at [407, 283] on span "Collapse categories" at bounding box center [391, 288] width 106 height 20
click at [338, 283] on input "Collapse categories" at bounding box center [317, 287] width 39 height 39
checkbox input "false"
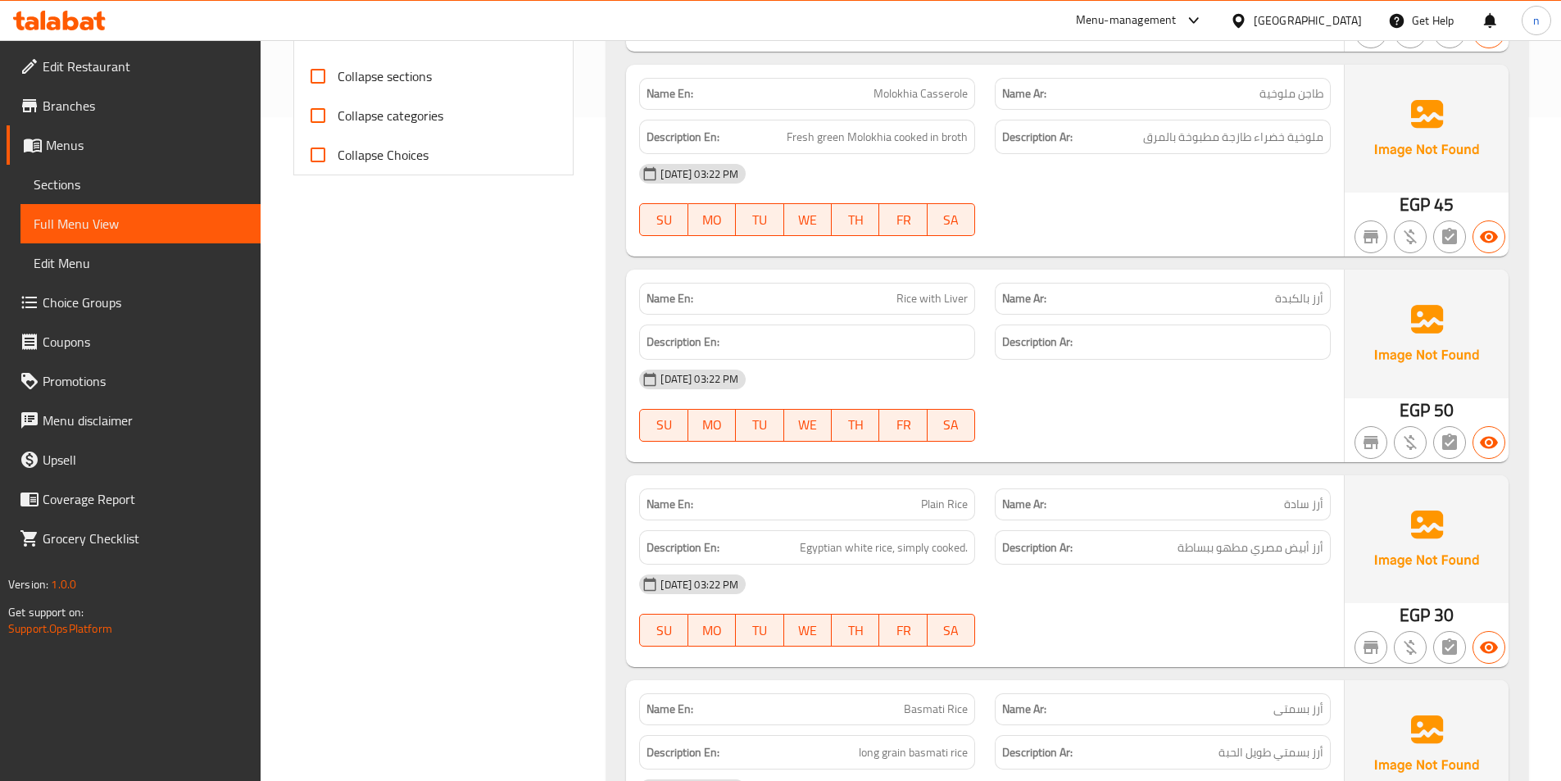
scroll to position [0, 0]
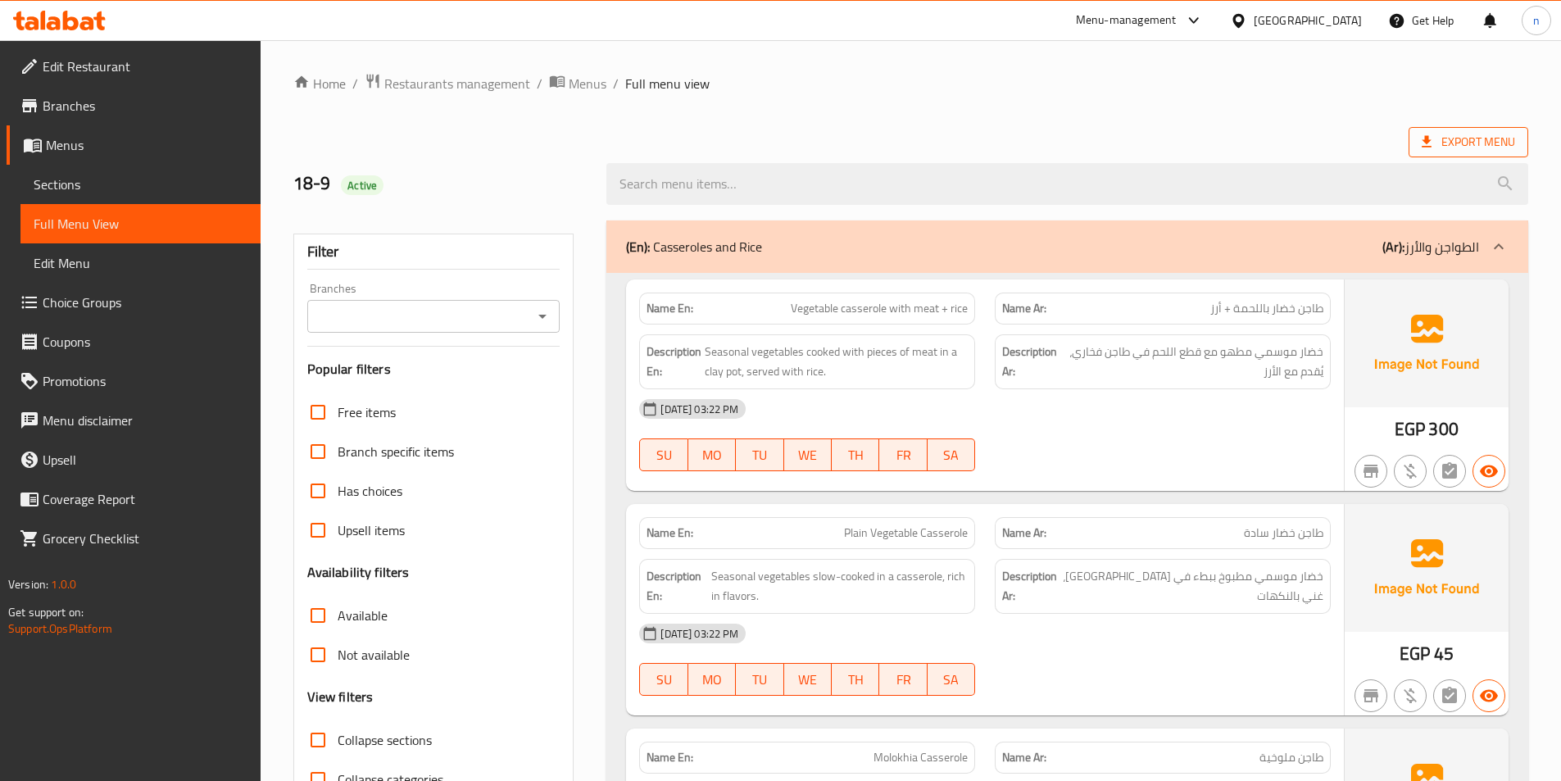
click at [1473, 143] on span "Export Menu" at bounding box center [1468, 142] width 93 height 20
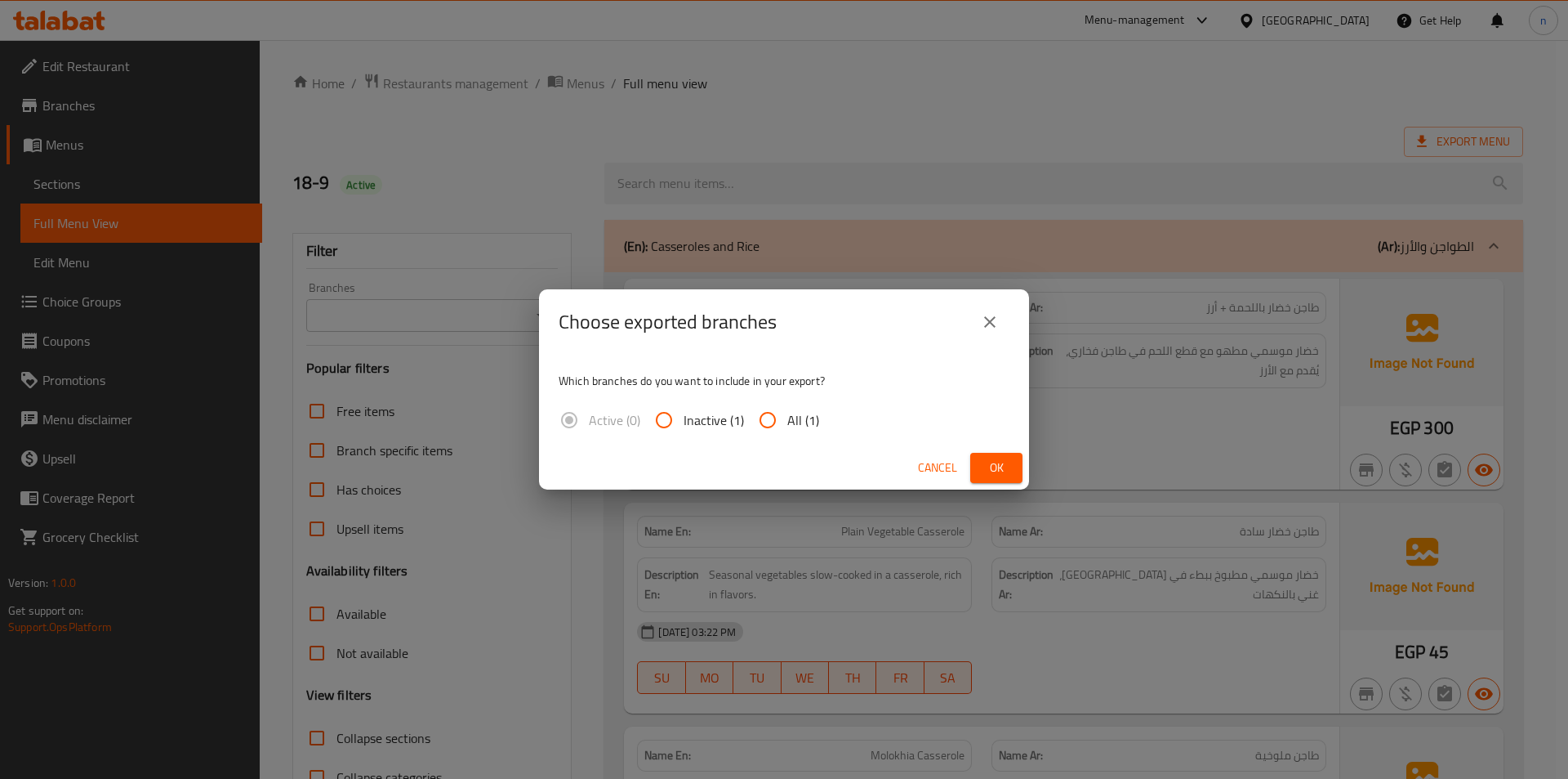
click at [790, 423] on span "All (1)" at bounding box center [803, 420] width 32 height 20
click at [787, 423] on input "All (1)" at bounding box center [768, 419] width 39 height 39
radio input "true"
click at [983, 464] on button "Ok" at bounding box center [996, 468] width 52 height 30
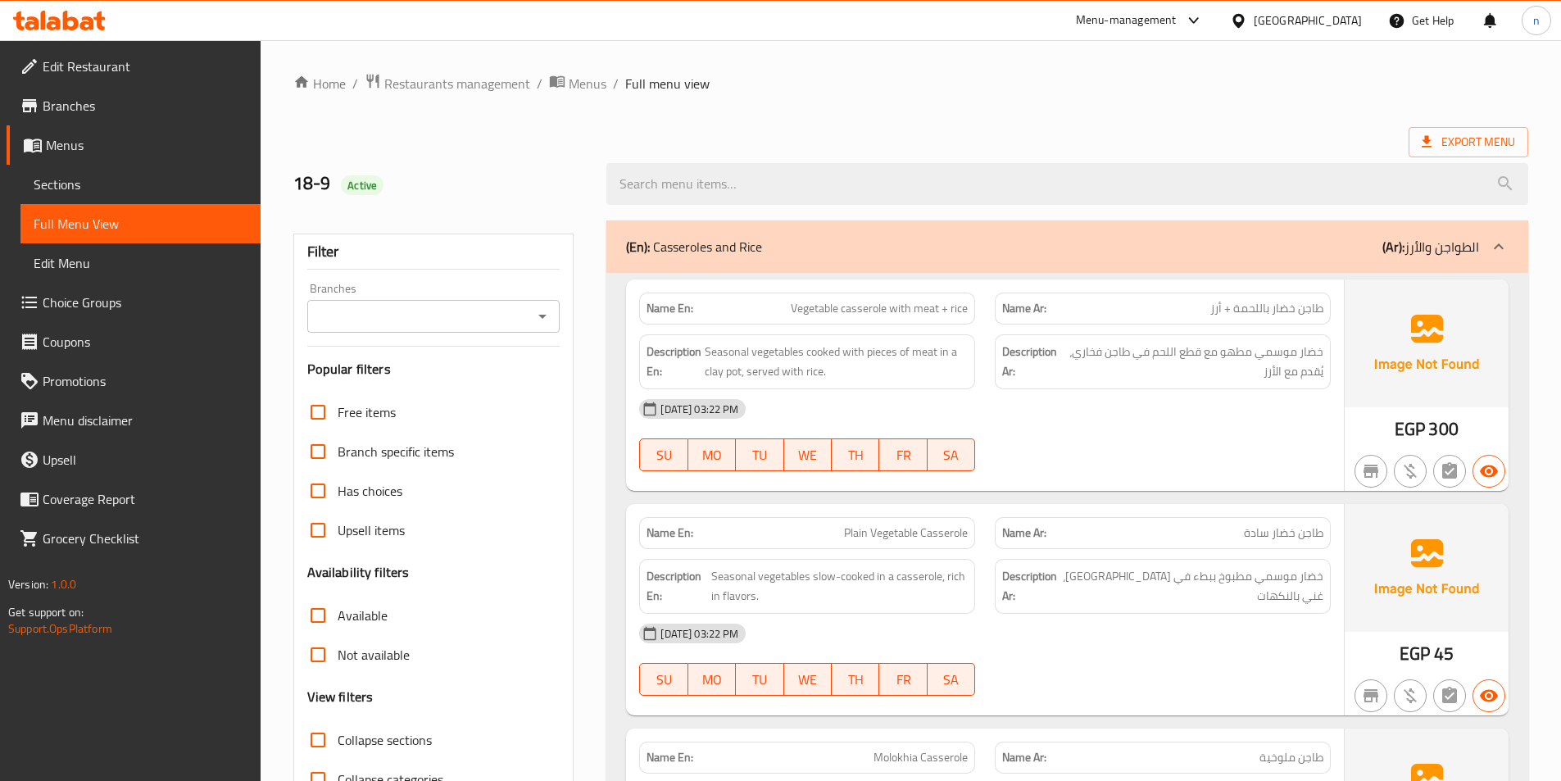
drag, startPoint x: 870, startPoint y: 67, endPoint x: 611, endPoint y: 215, distance: 298.0
click at [99, 104] on span "Branches" at bounding box center [145, 106] width 205 height 20
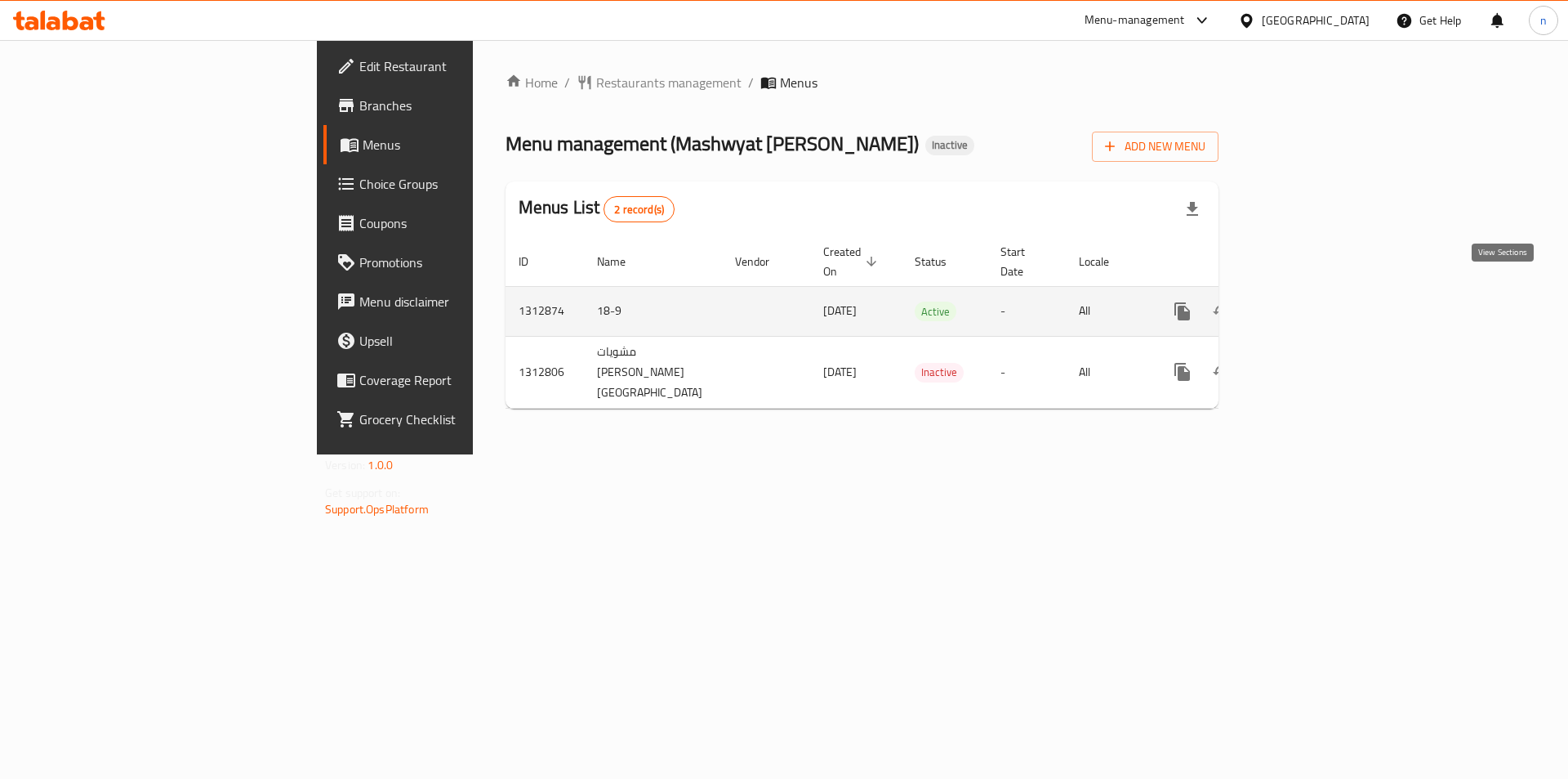
click at [1310, 301] on icon "enhanced table" at bounding box center [1301, 311] width 20 height 20
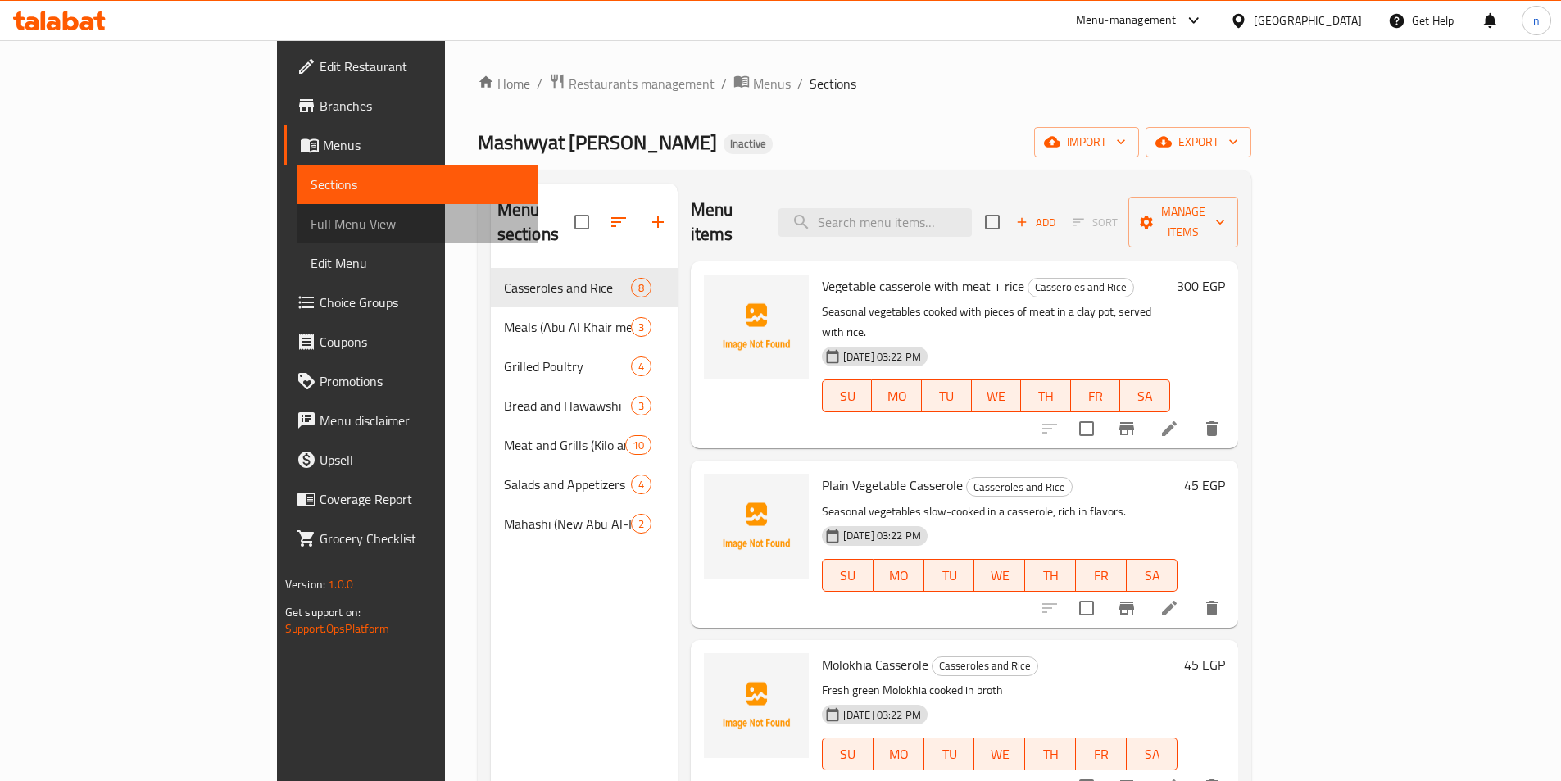
click at [311, 227] on span "Full Menu View" at bounding box center [418, 224] width 214 height 20
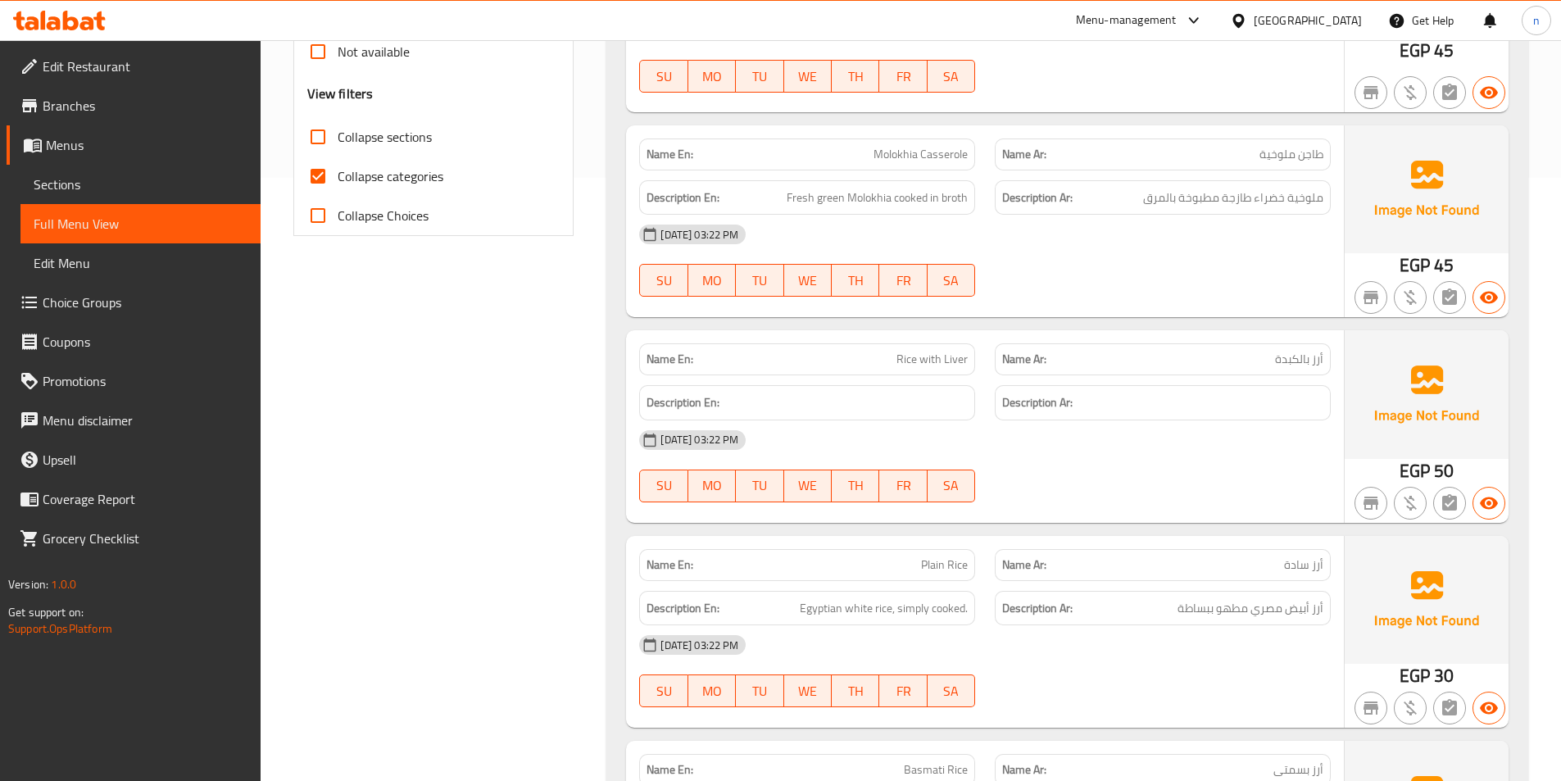
scroll to position [574, 0]
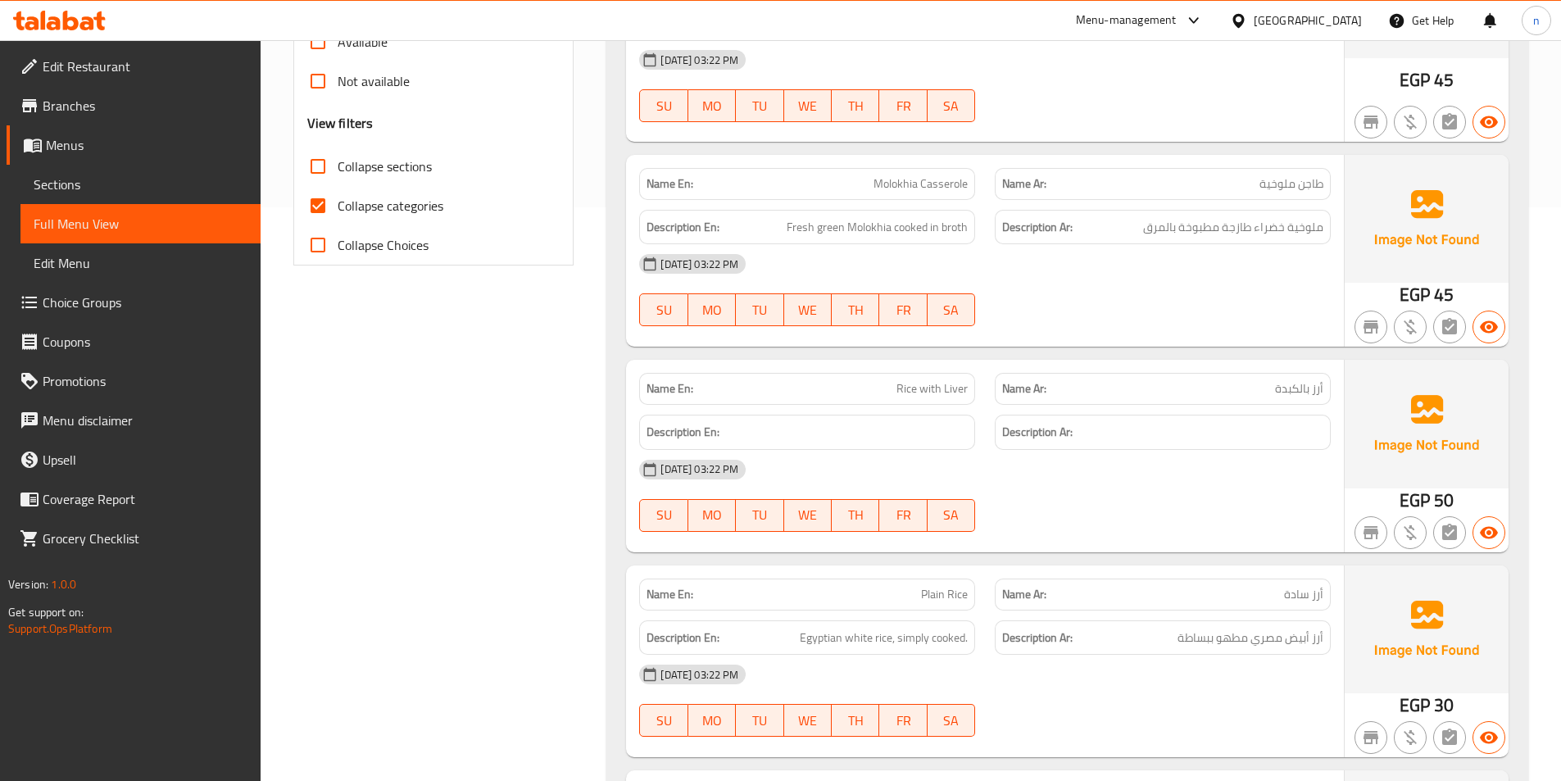
click at [405, 211] on span "Collapse categories" at bounding box center [391, 206] width 106 height 20
click at [338, 211] on input "Collapse categories" at bounding box center [317, 205] width 39 height 39
checkbox input "false"
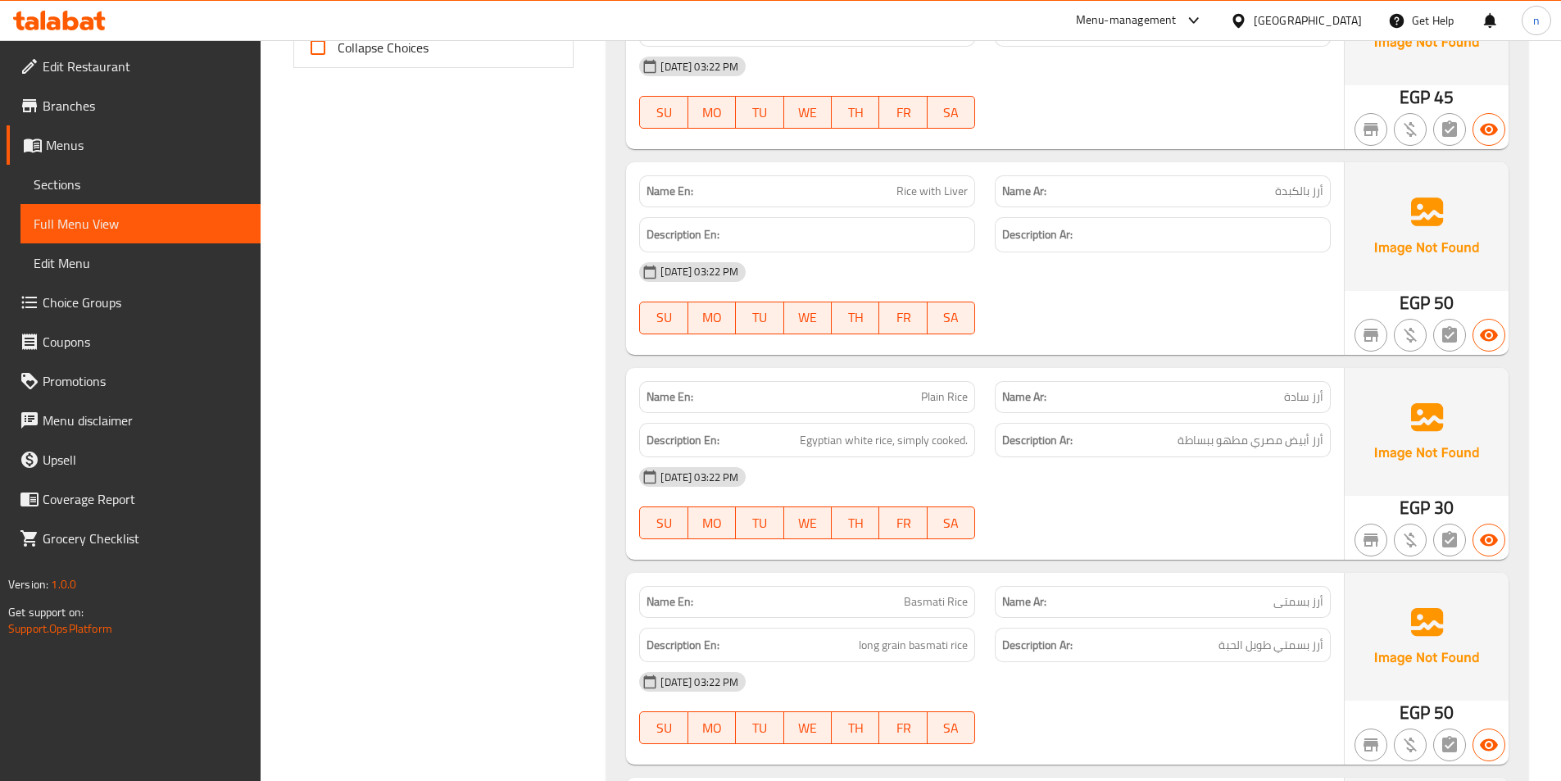
scroll to position [819, 0]
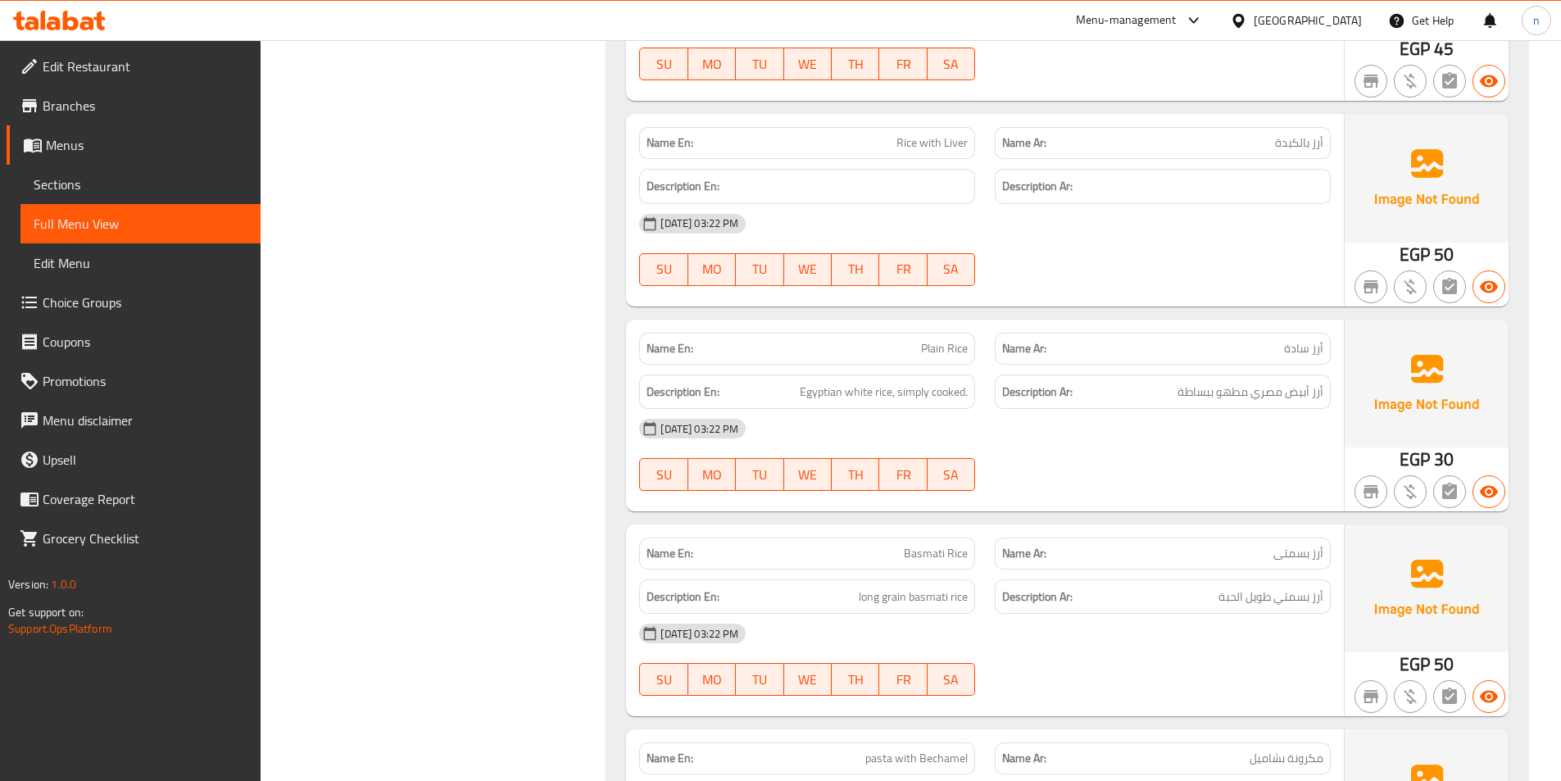
click at [941, 141] on span "Rice with Liver" at bounding box center [931, 142] width 71 height 17
click at [940, 149] on span "Rice with Liver" at bounding box center [931, 142] width 71 height 17
copy span "Rice with Liver"
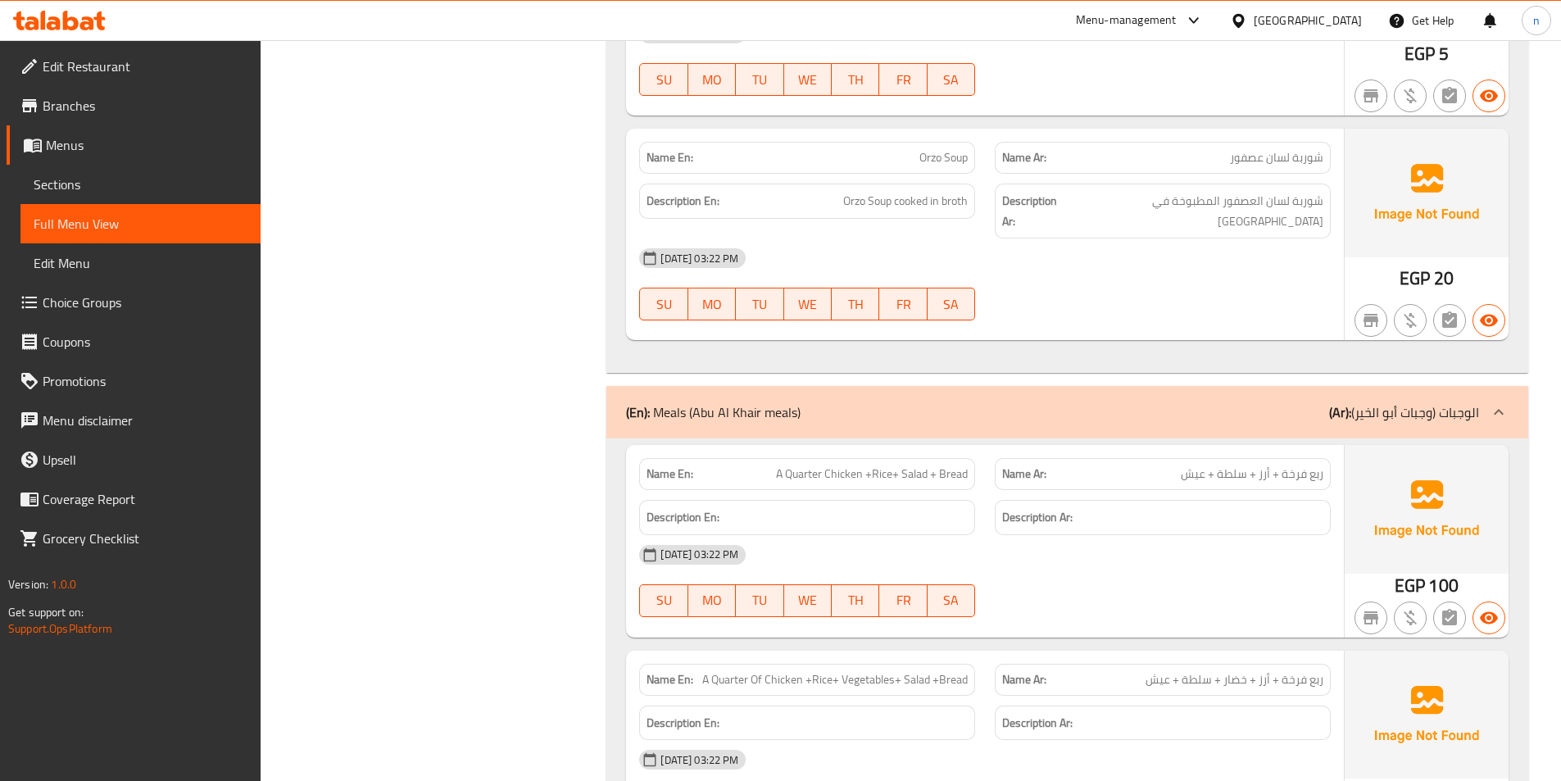
scroll to position [1721, 0]
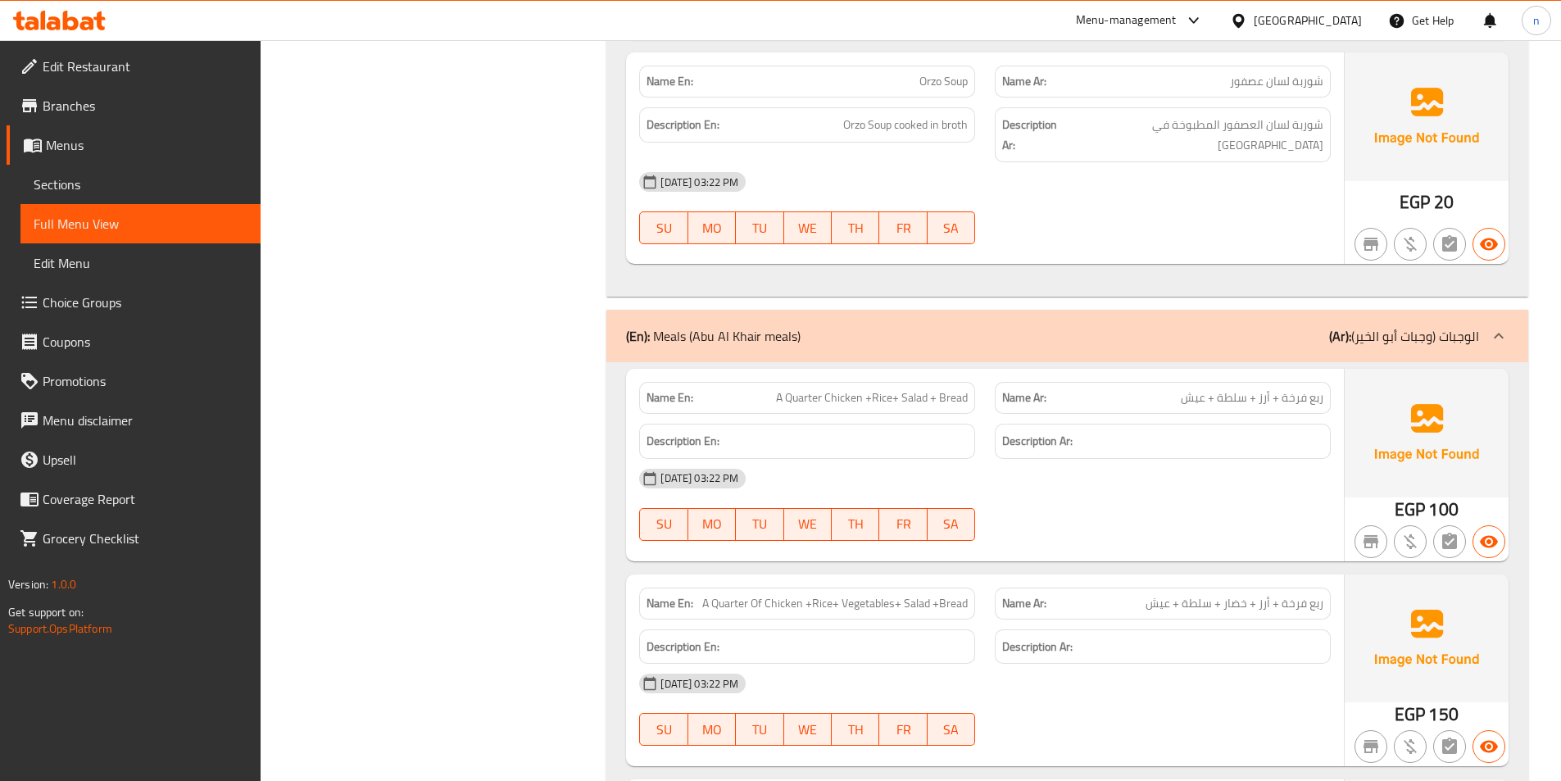
click at [841, 389] on span "A Quarter Chicken +Rice+ Salad + Bread" at bounding box center [872, 397] width 192 height 17
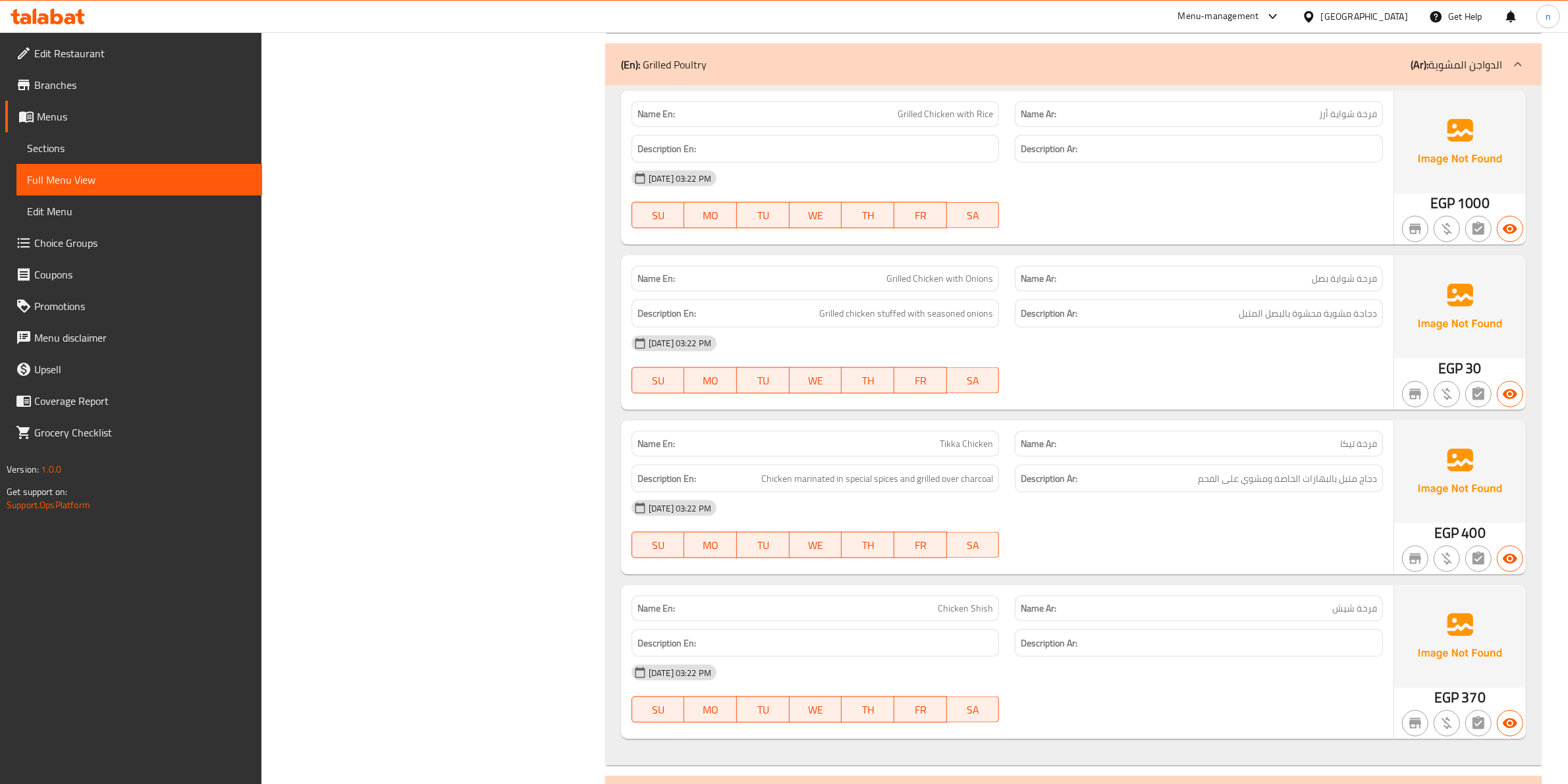
scroll to position [1960, 0]
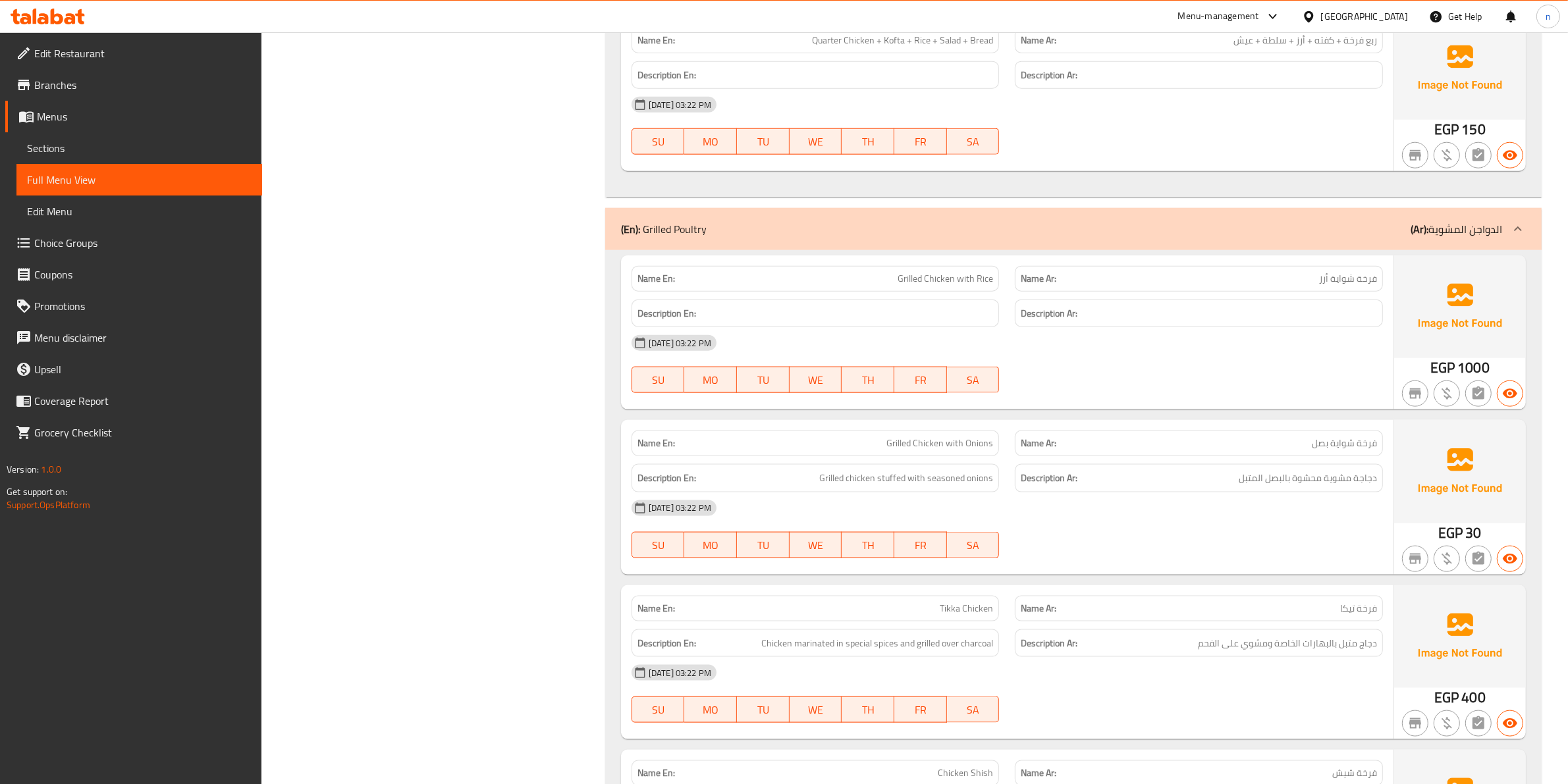
click at [922, 282] on span "Grilled Chicken with Rice" at bounding box center [945, 278] width 96 height 14
copy span "Grilled Chicken with Rice"
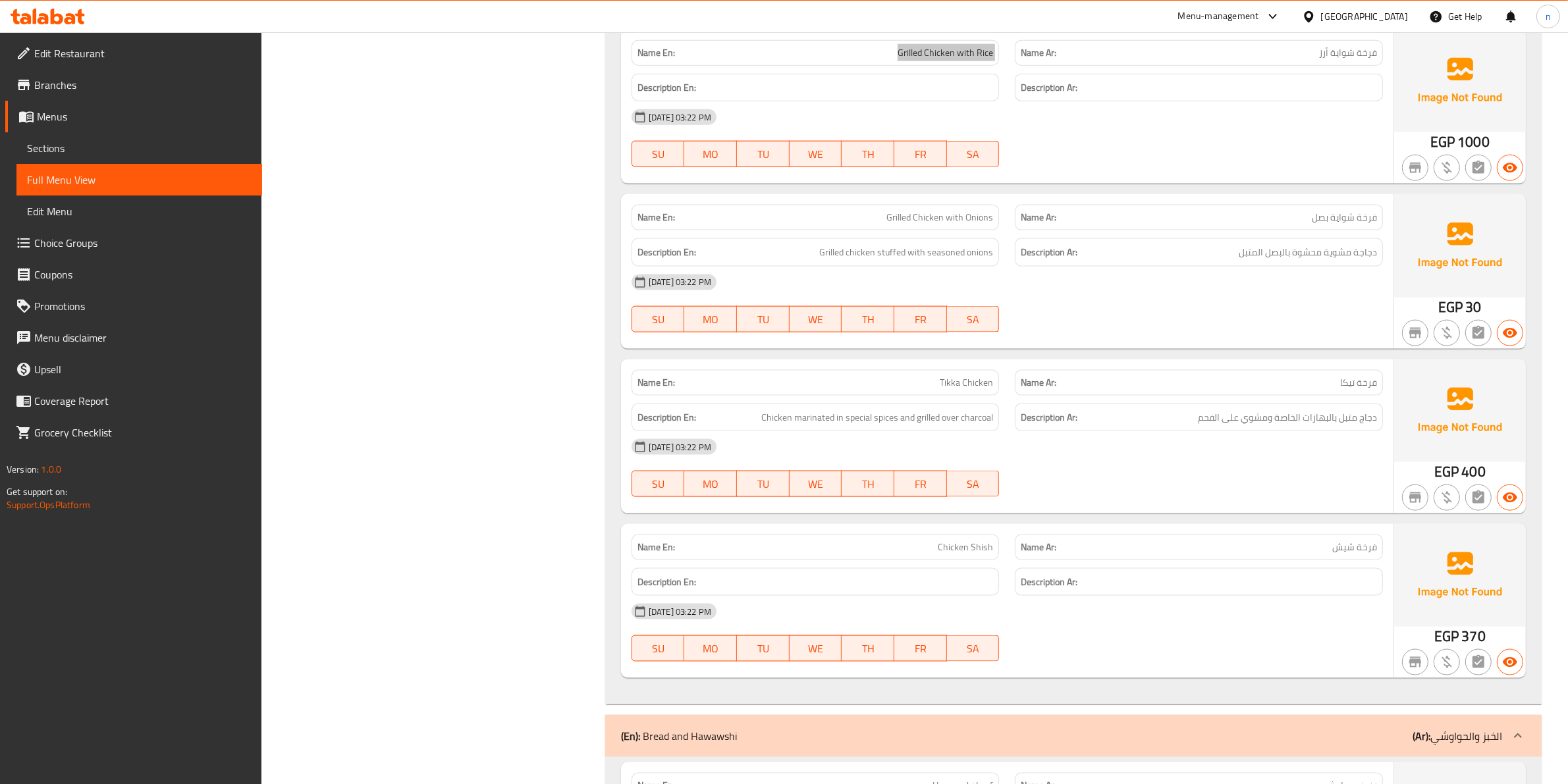
scroll to position [2207, 0]
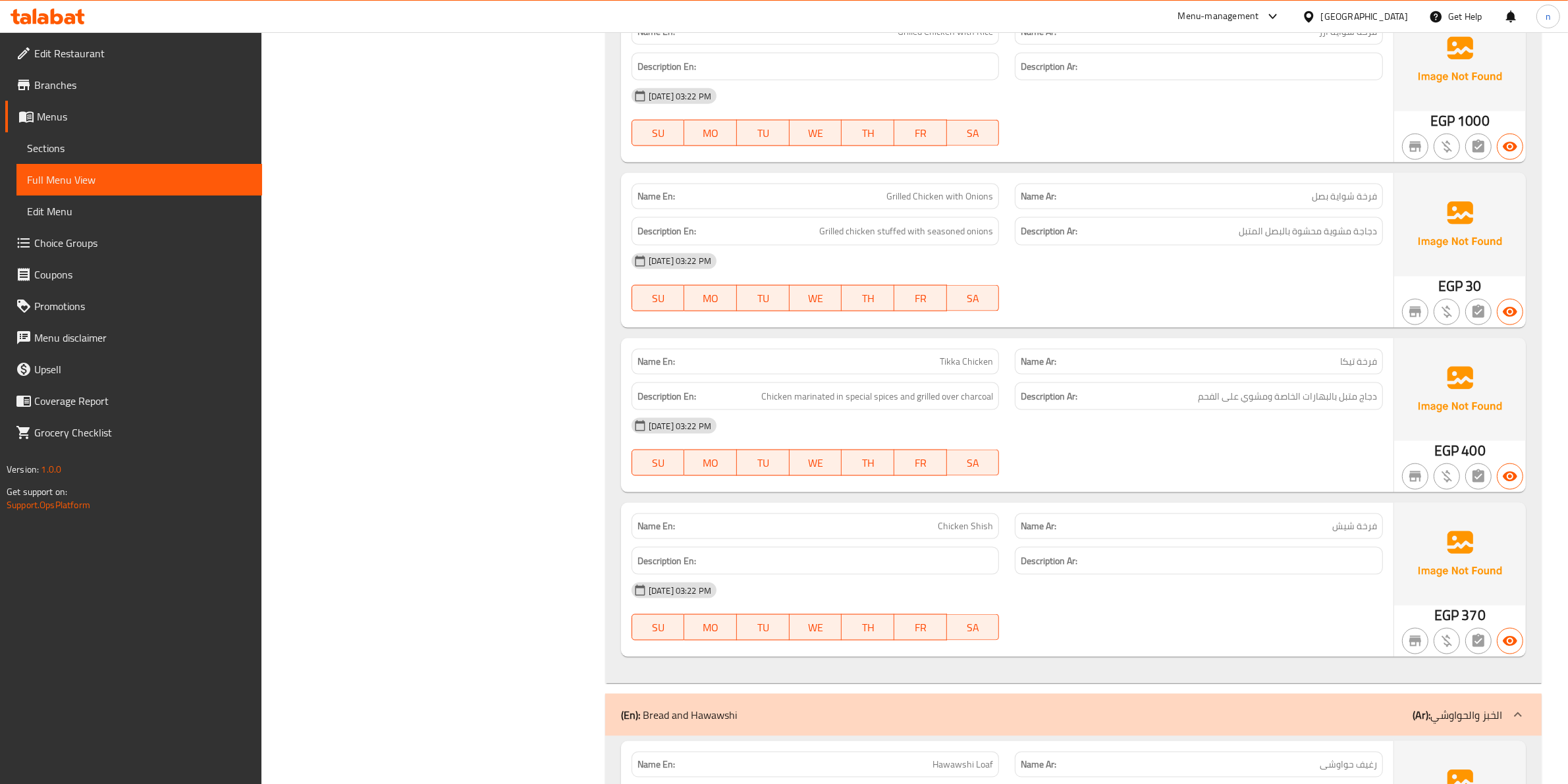
click at [962, 530] on span "Chicken Shish" at bounding box center [965, 525] width 55 height 14
copy span "Chicken Shish"
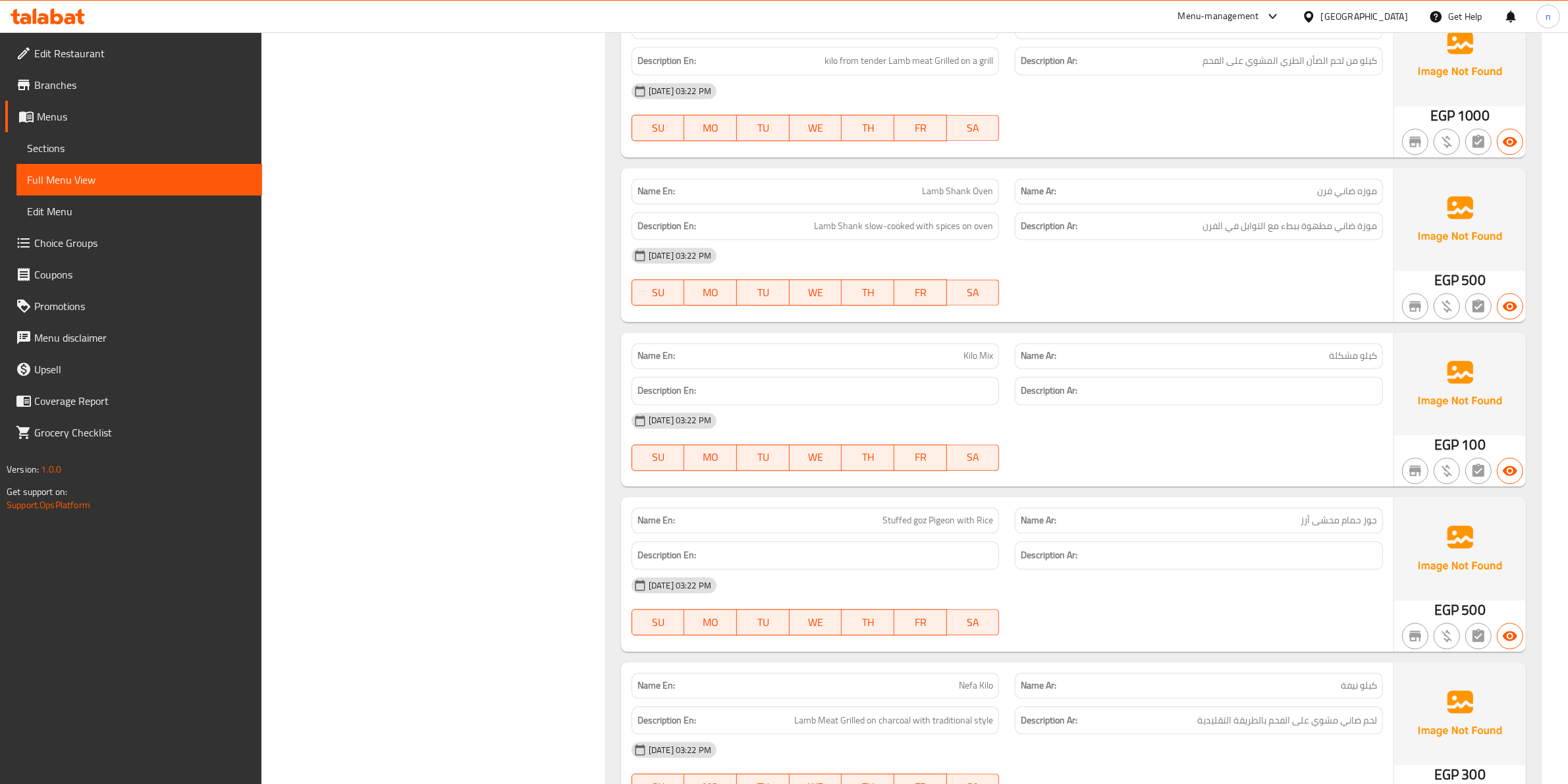
scroll to position [3523, 0]
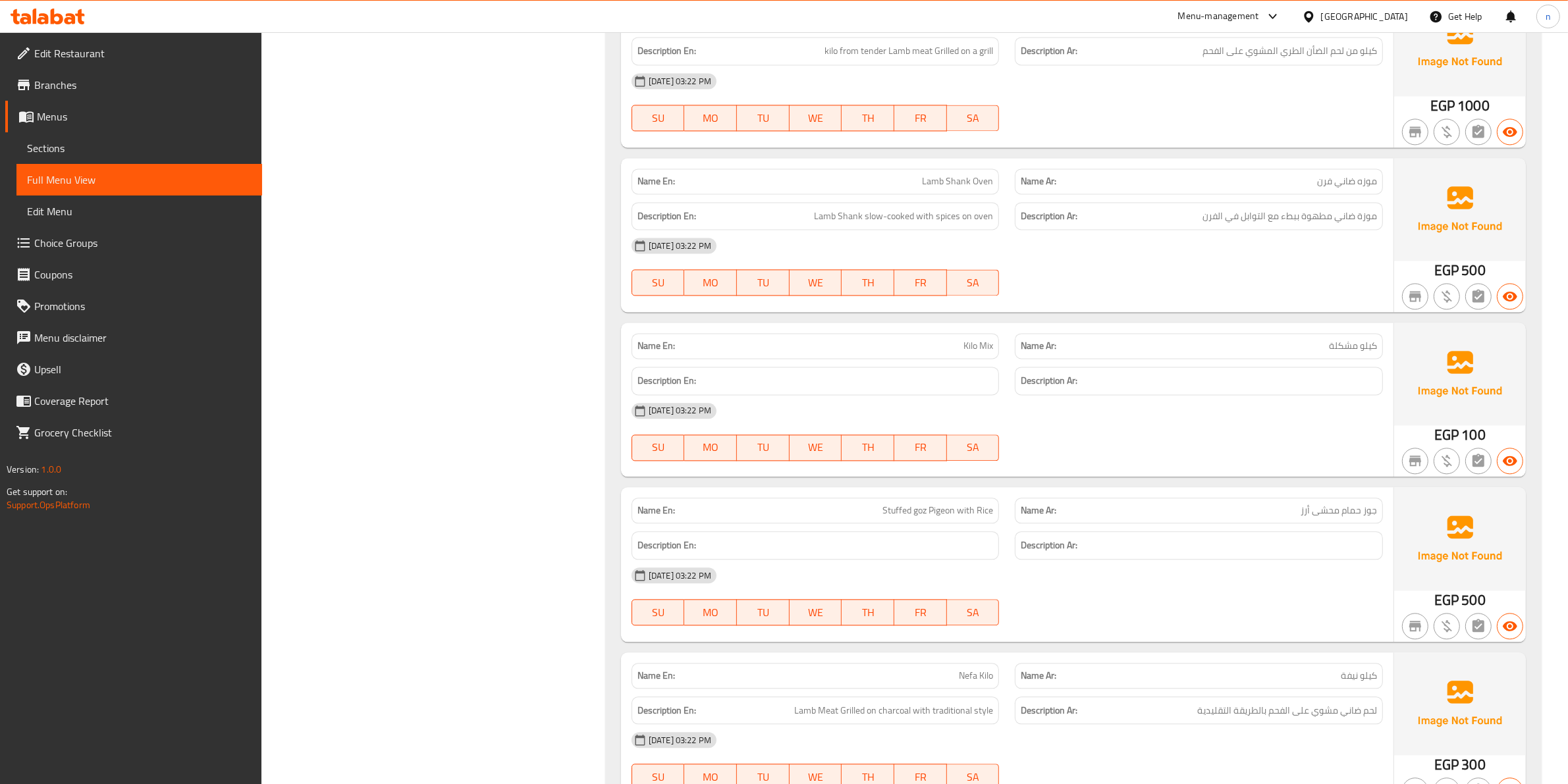
click at [972, 353] on span "Kilo Mix" at bounding box center [978, 345] width 30 height 14
click at [970, 351] on span "Kilo Mix" at bounding box center [978, 345] width 30 height 14
click at [967, 347] on span "Kilo Mix" at bounding box center [978, 345] width 30 height 14
click at [966, 345] on span "Kilo Mix" at bounding box center [978, 345] width 30 height 14
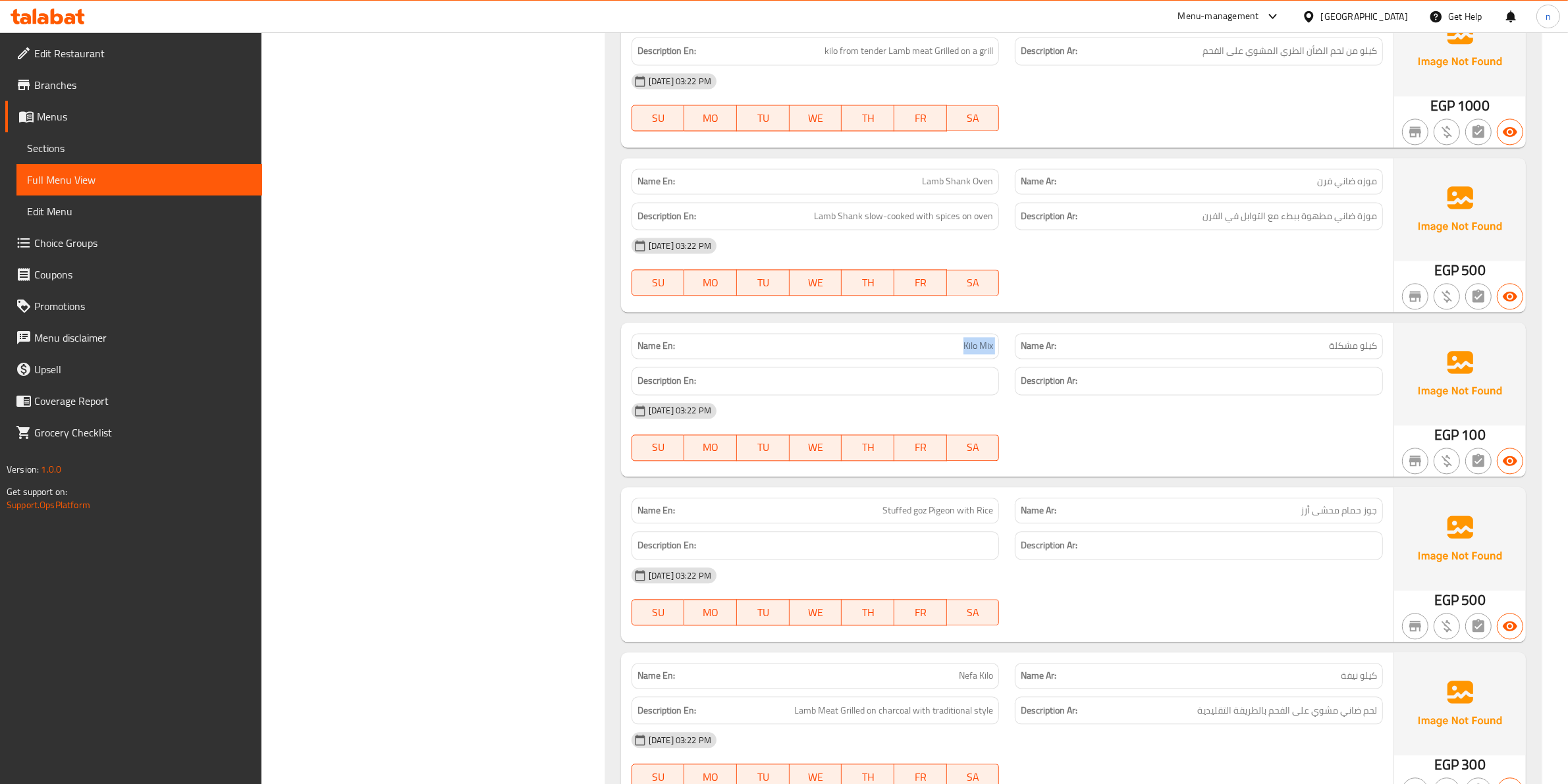
copy span "Kilo Mix"
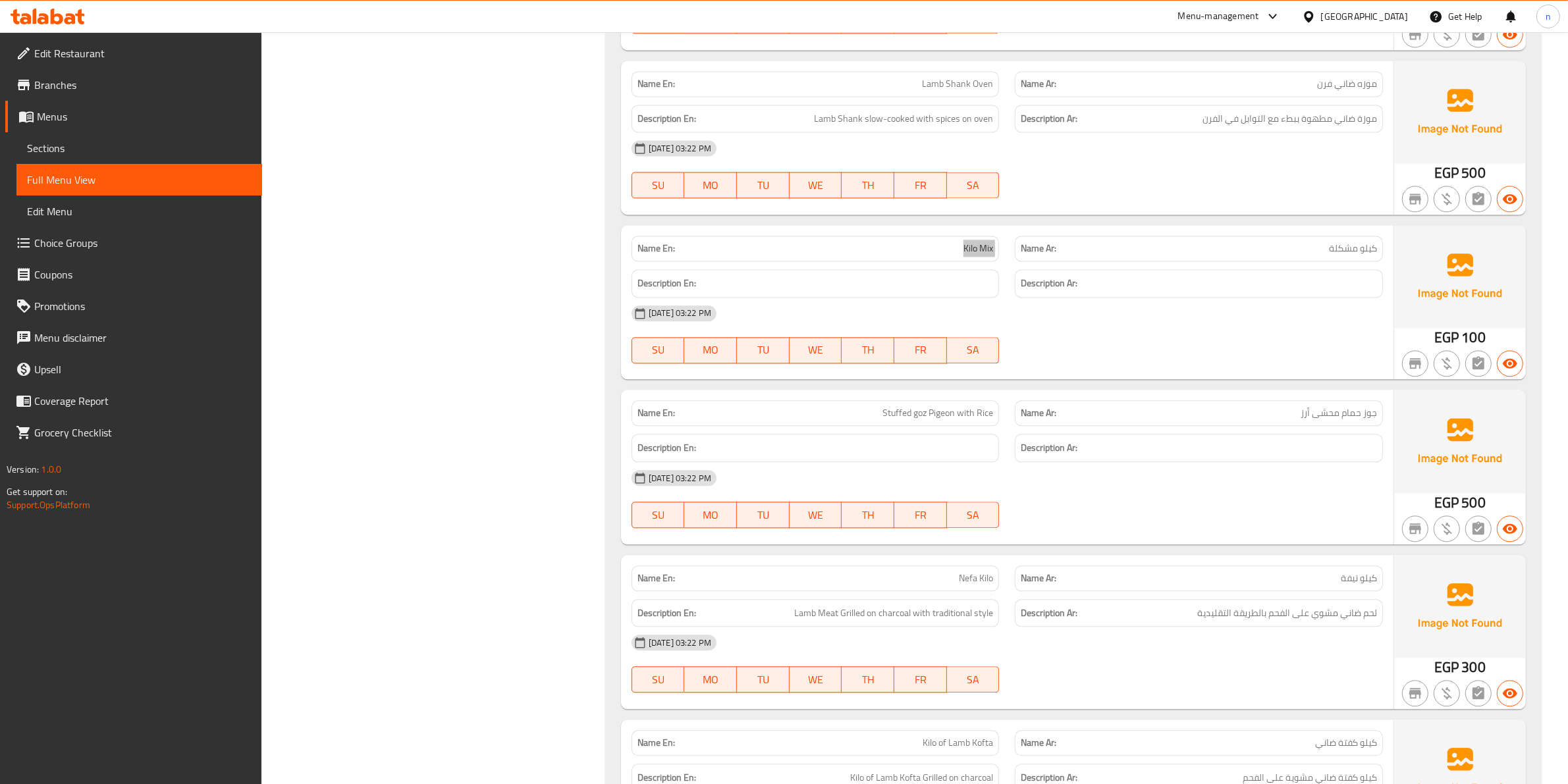
scroll to position [3688, 0]
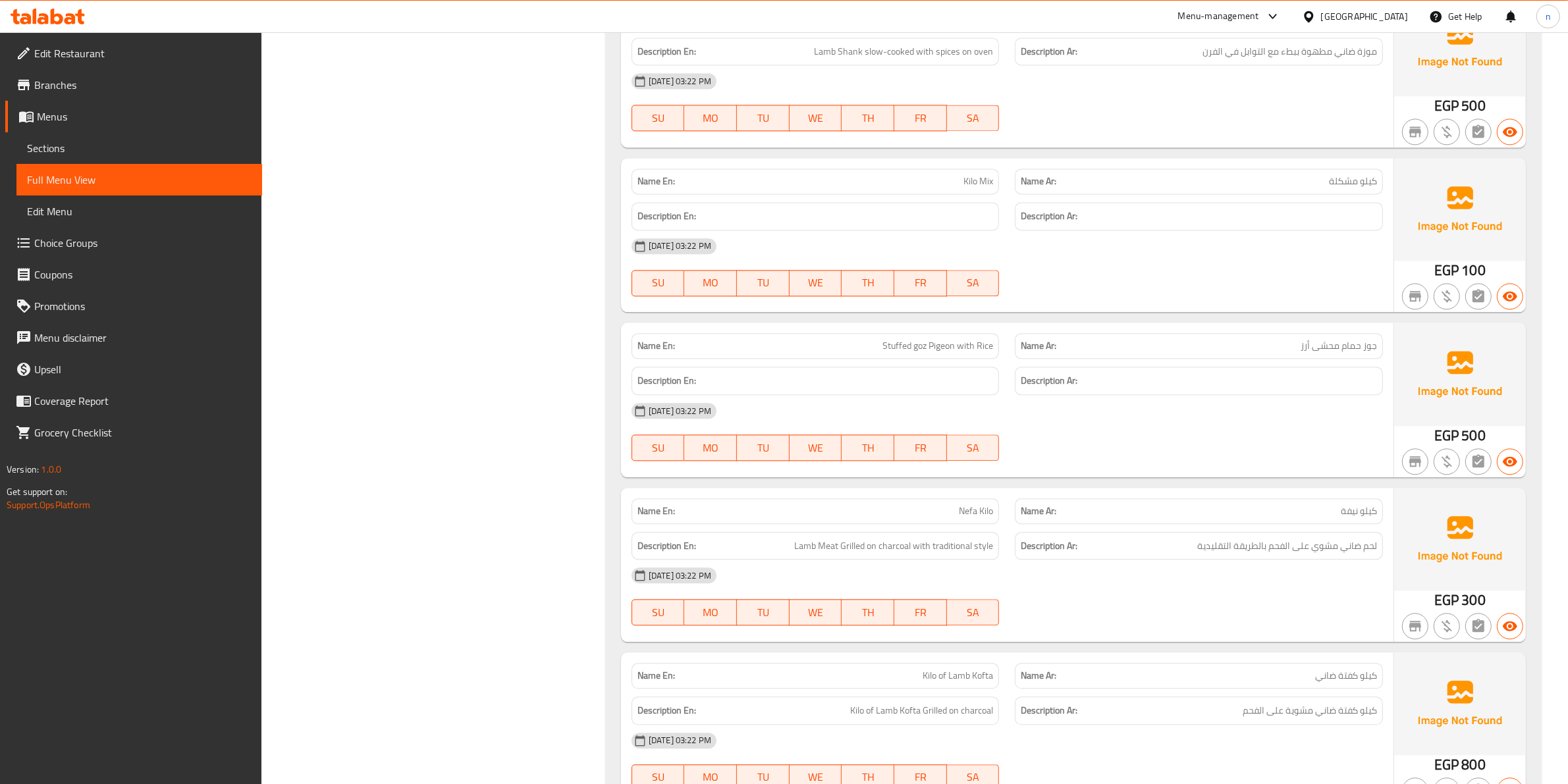
click at [931, 353] on span "Stuffed goz Pigeon with Rice" at bounding box center [938, 345] width 111 height 14
click at [929, 347] on span "Stuffed goz Pigeon with Rice" at bounding box center [938, 345] width 111 height 14
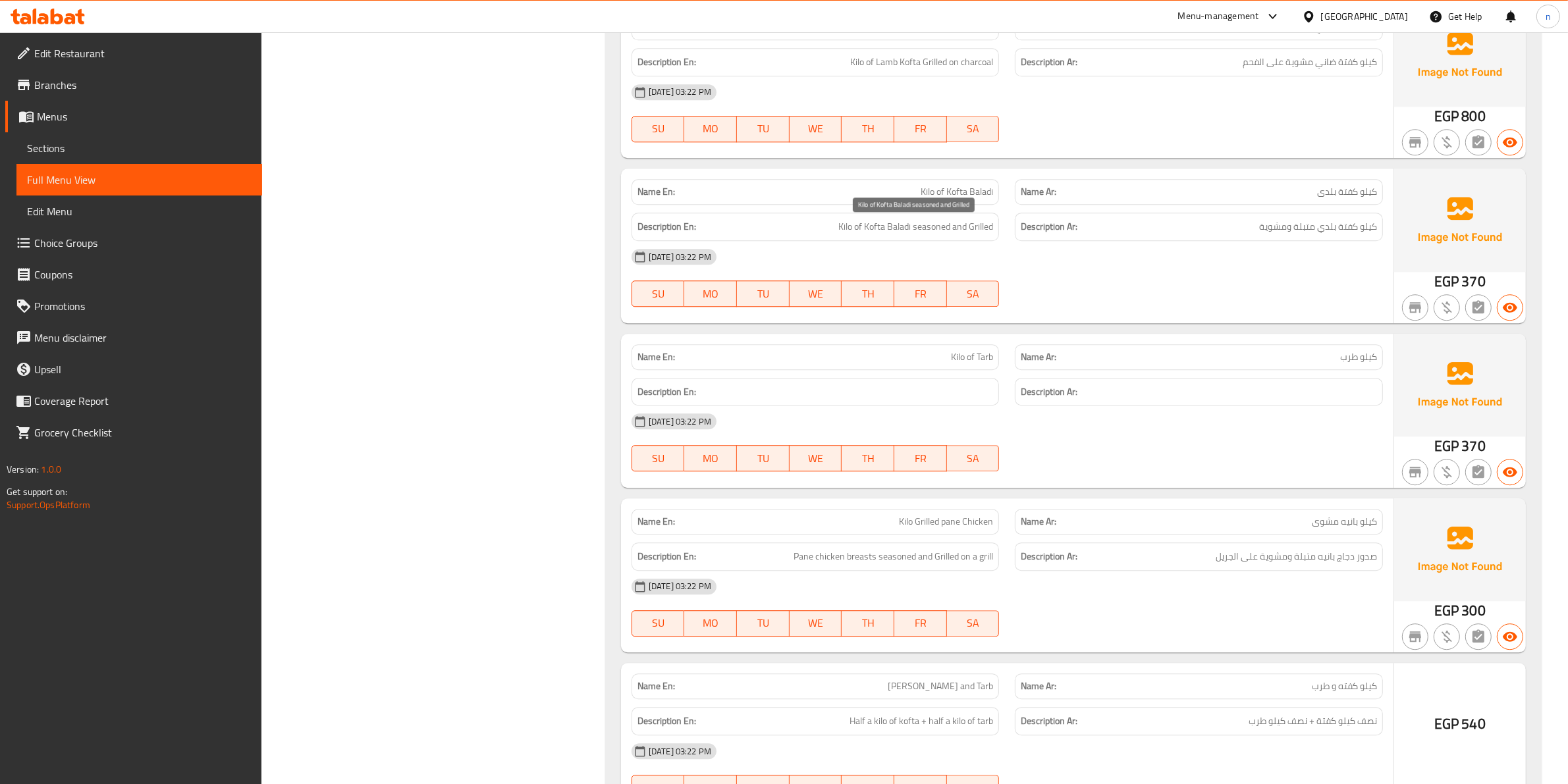
scroll to position [4346, 0]
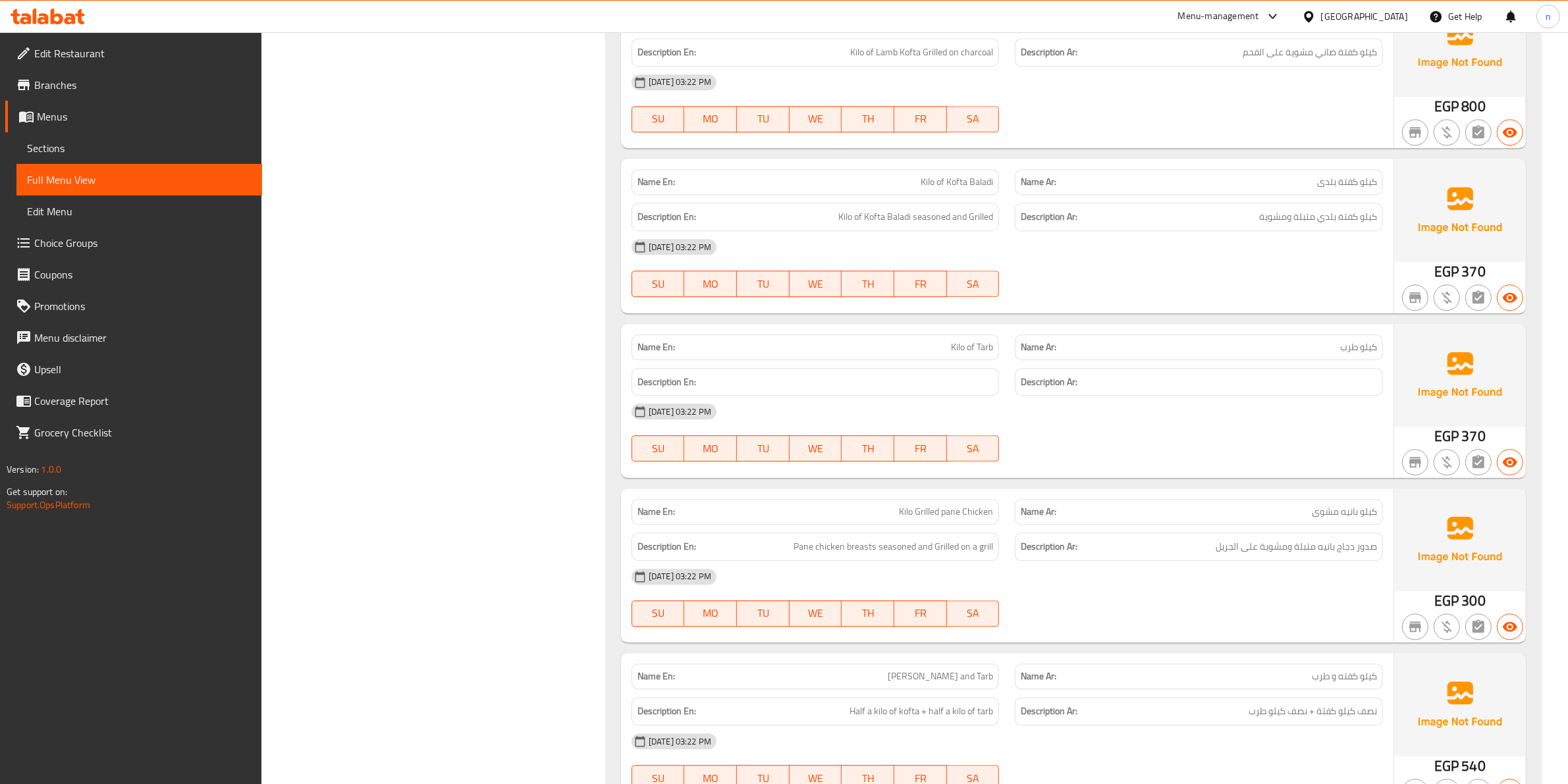
click at [957, 345] on span "Kilo of Tarb" at bounding box center [972, 347] width 42 height 14
copy span "Kilo of Tarb"
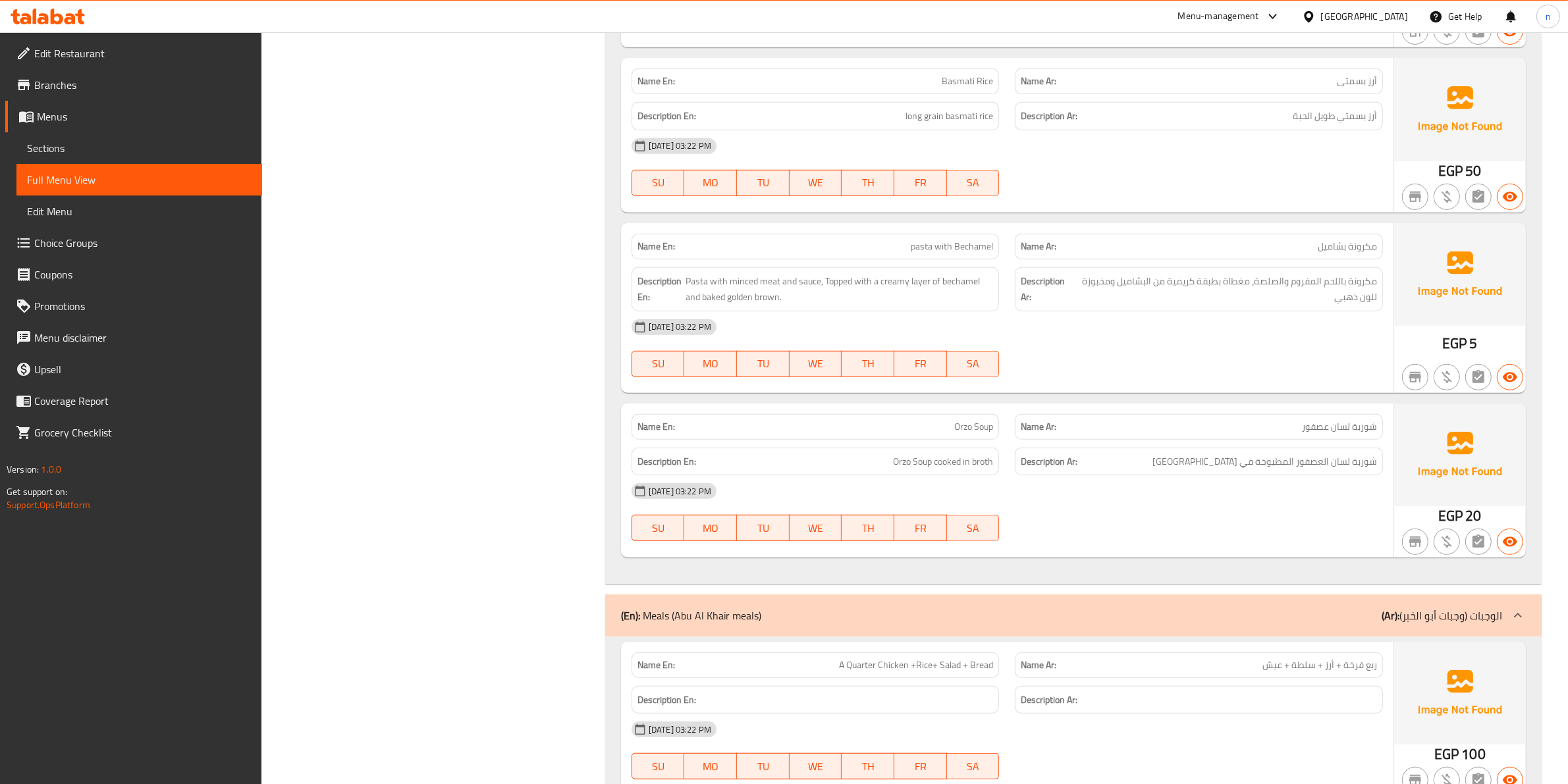
scroll to position [1399, 0]
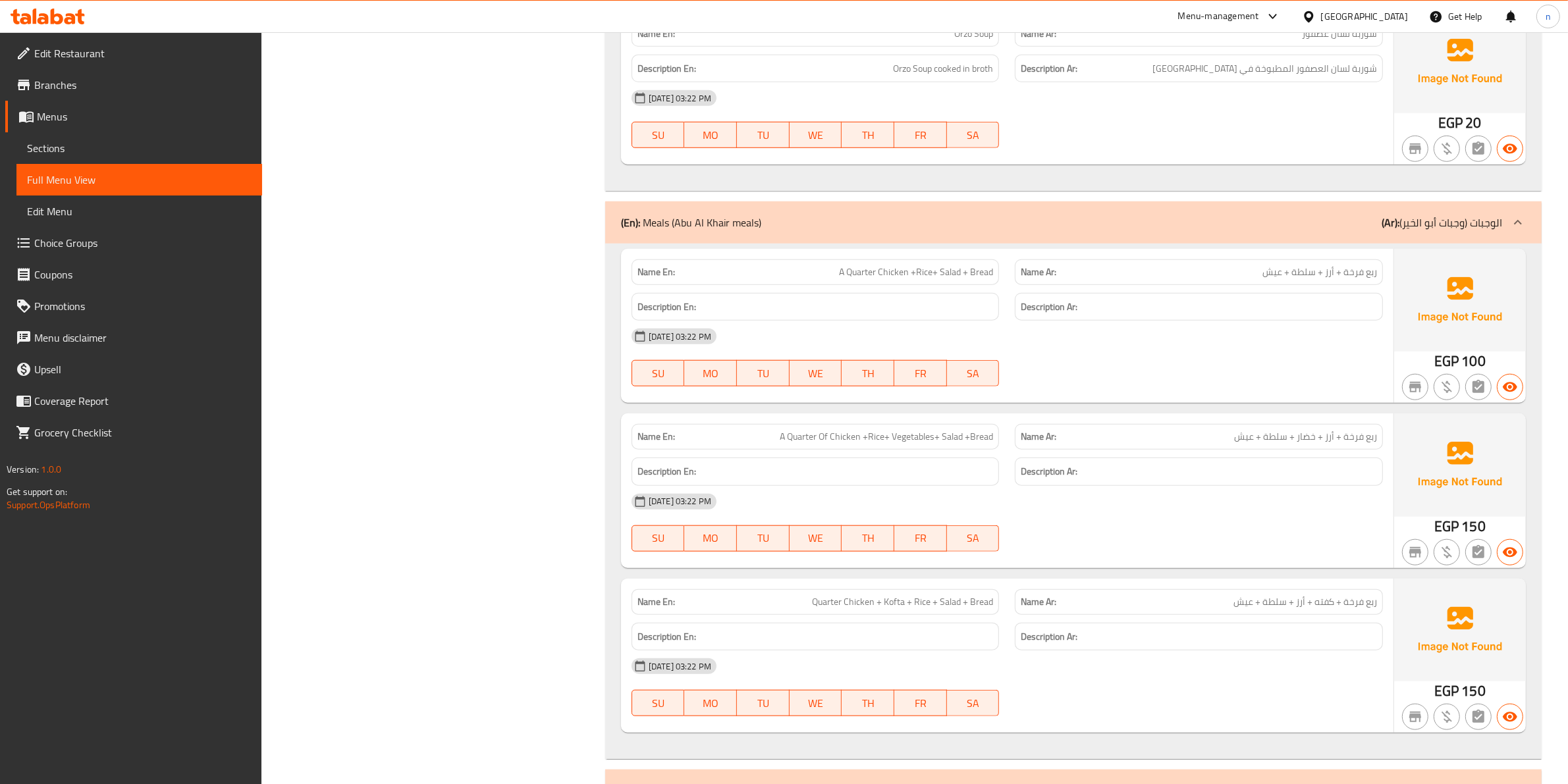
click at [703, 223] on p "(En): Meals (Abu Al Khair meals)" at bounding box center [691, 223] width 141 height 16
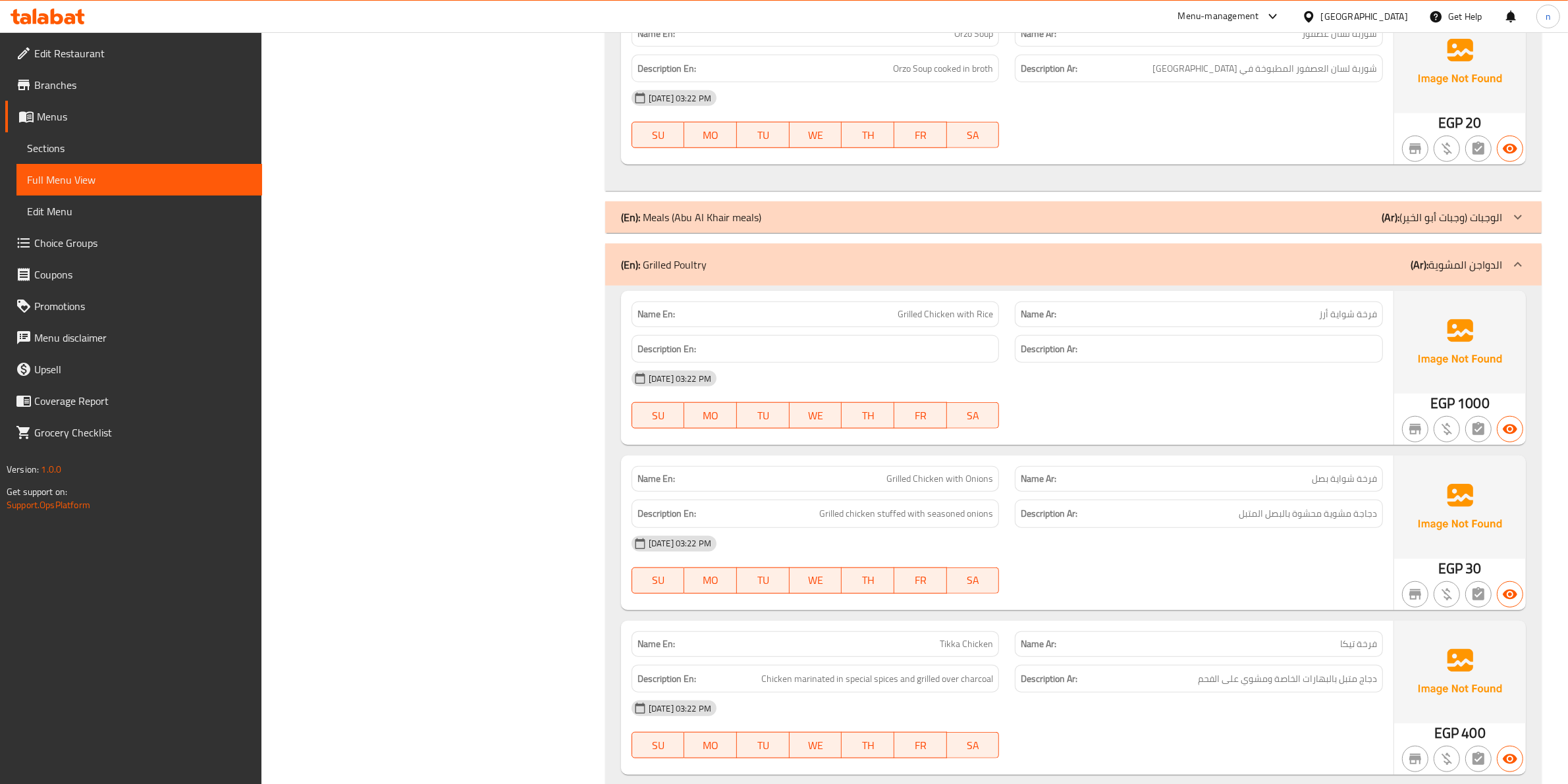
drag, startPoint x: 781, startPoint y: 217, endPoint x: 658, endPoint y: 222, distance: 123.1
click at [667, 222] on div "(En): Meals (Abu Al Khair meals) (Ar): الوجبات (وجبات أبو الخير)" at bounding box center [1062, 218] width 881 height 16
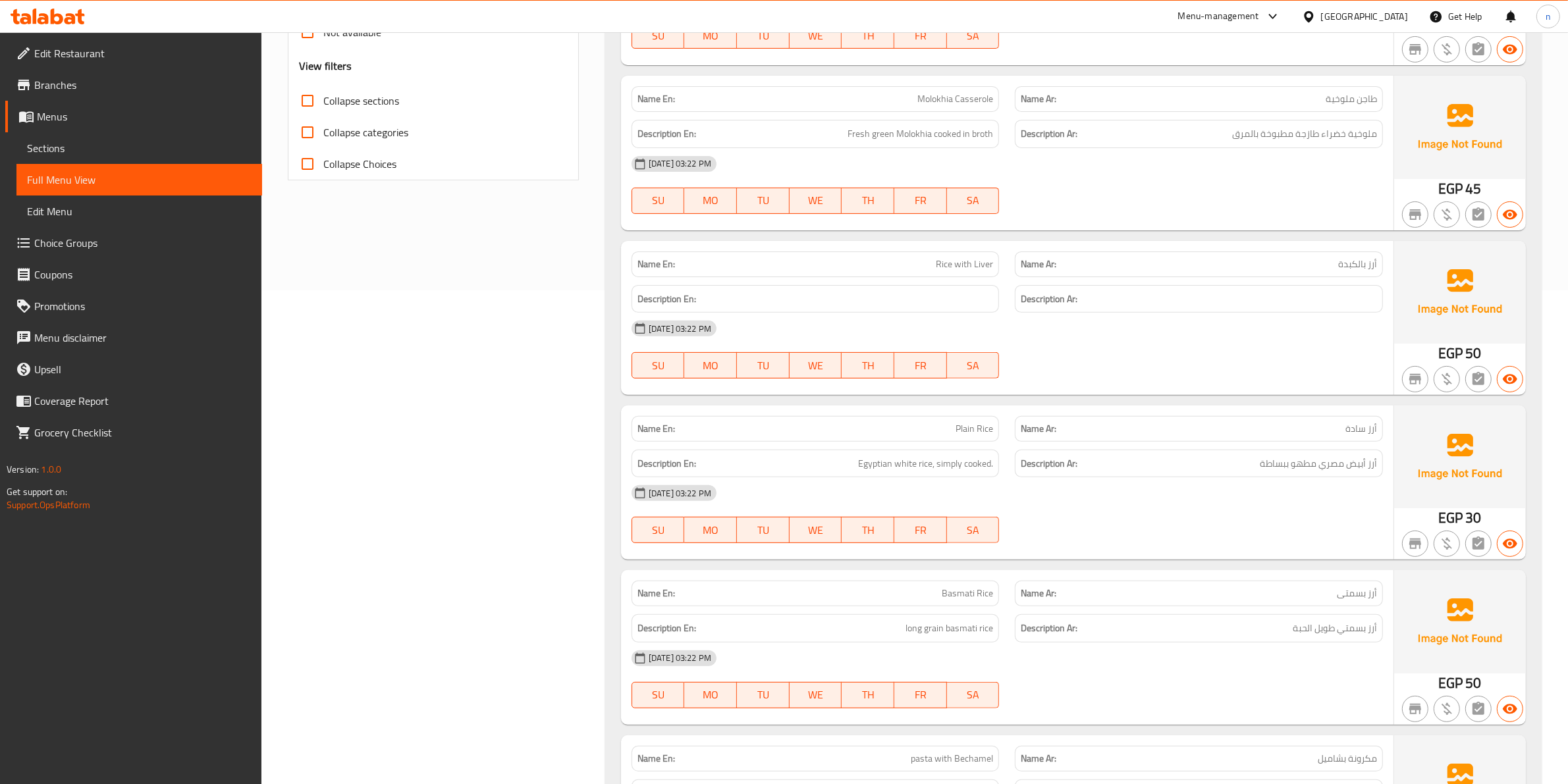
click at [72, 145] on span "Sections" at bounding box center [139, 149] width 224 height 16
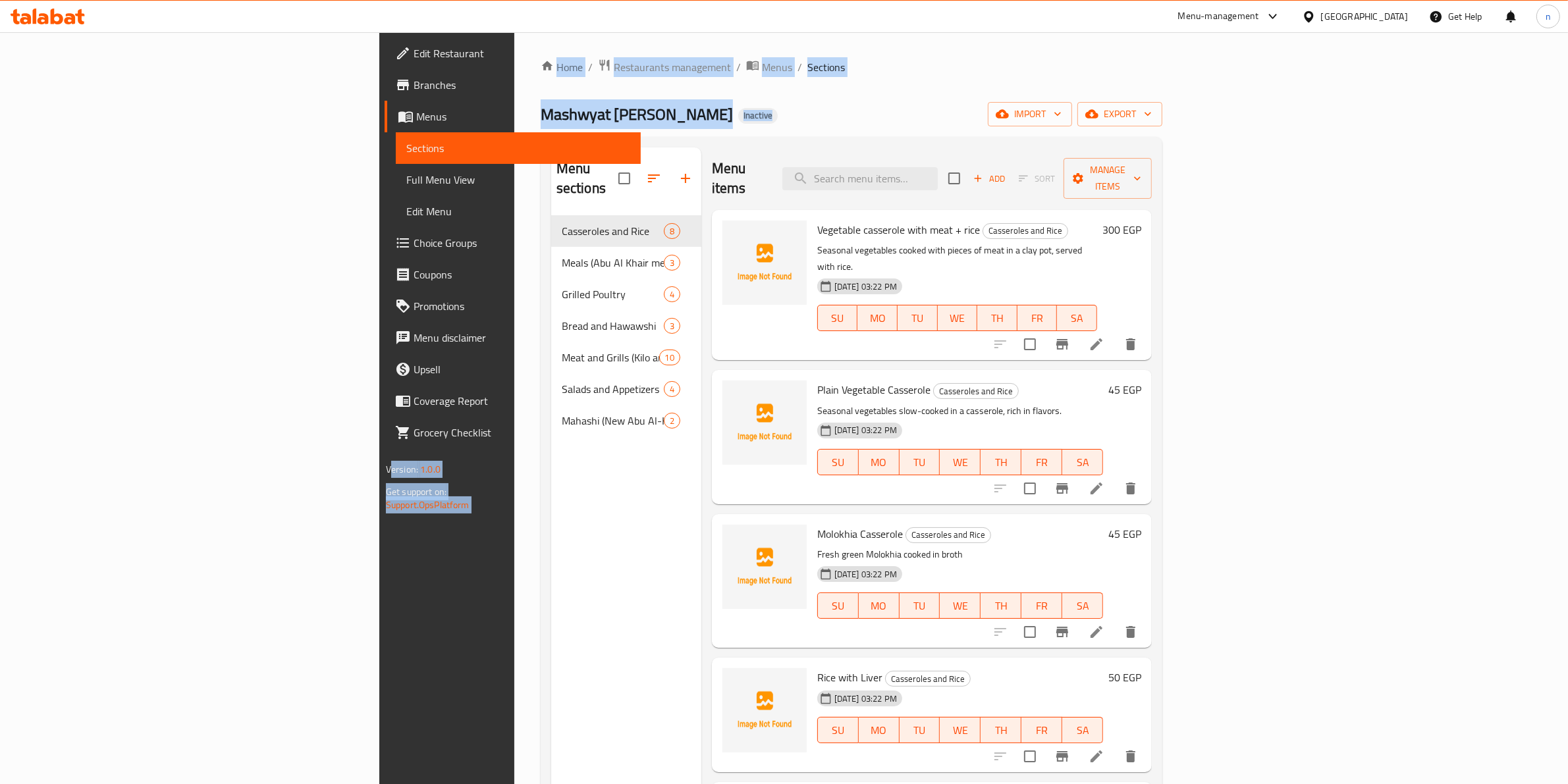
drag, startPoint x: 293, startPoint y: 239, endPoint x: -339, endPoint y: 165, distance: 636.3
click at [0, 165] on html "​ Menu-management Egypt Get Help n Edit Restaurant Branches Menus Sections Full…" at bounding box center [784, 392] width 1568 height 784
